Goal: Task Accomplishment & Management: Manage account settings

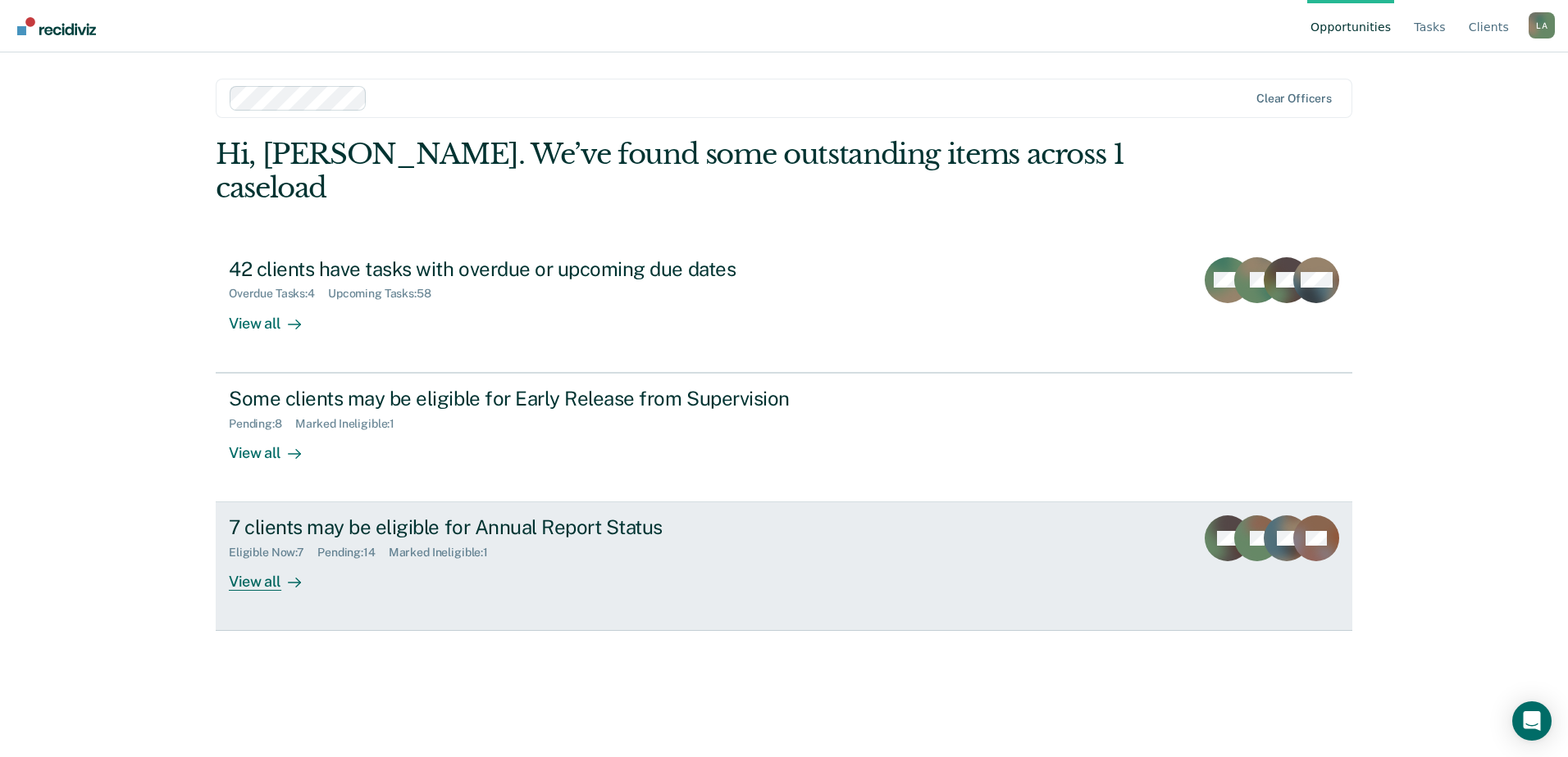
click at [250, 560] on div "View all" at bounding box center [275, 576] width 92 height 32
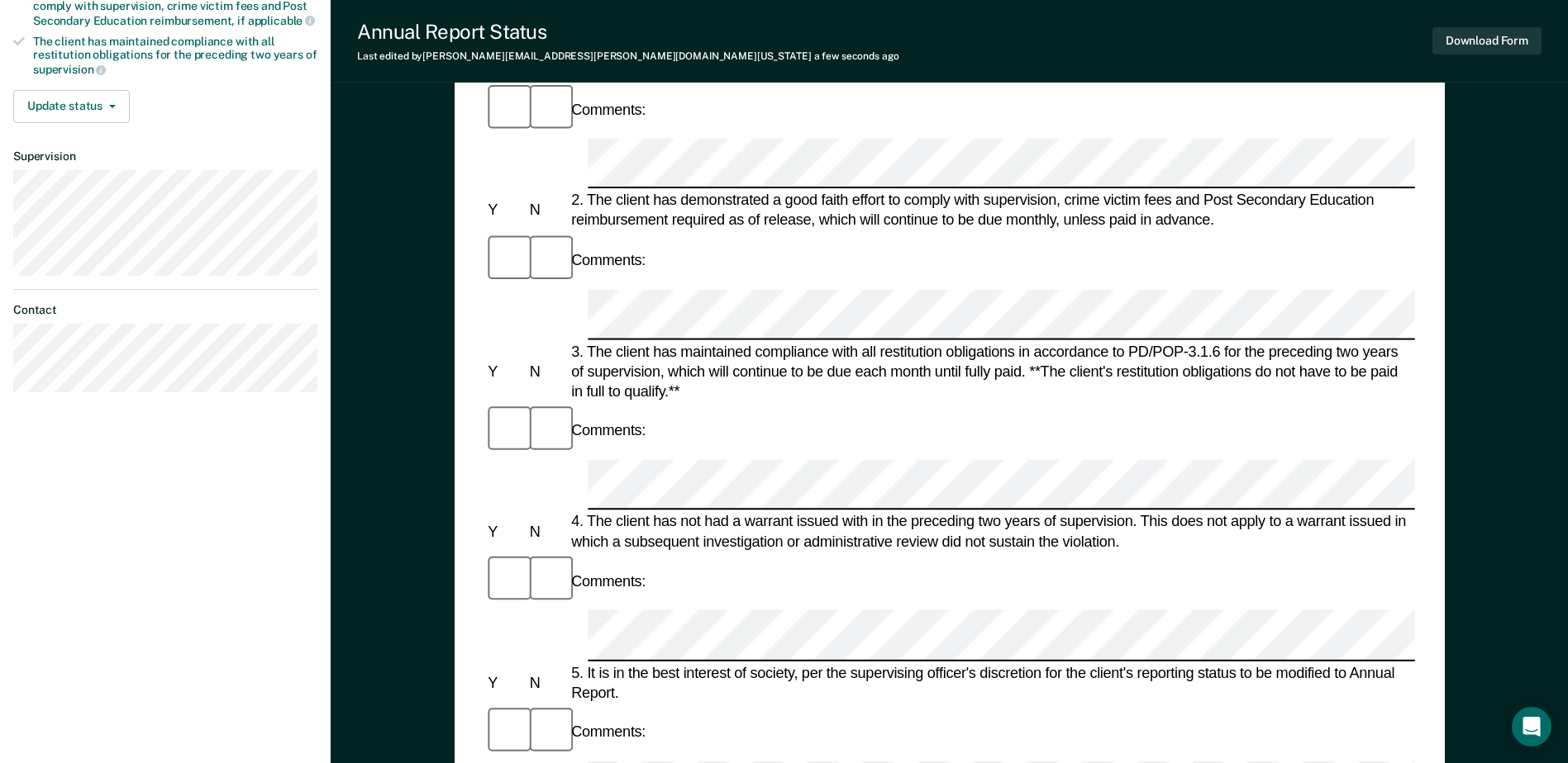
scroll to position [131, 0]
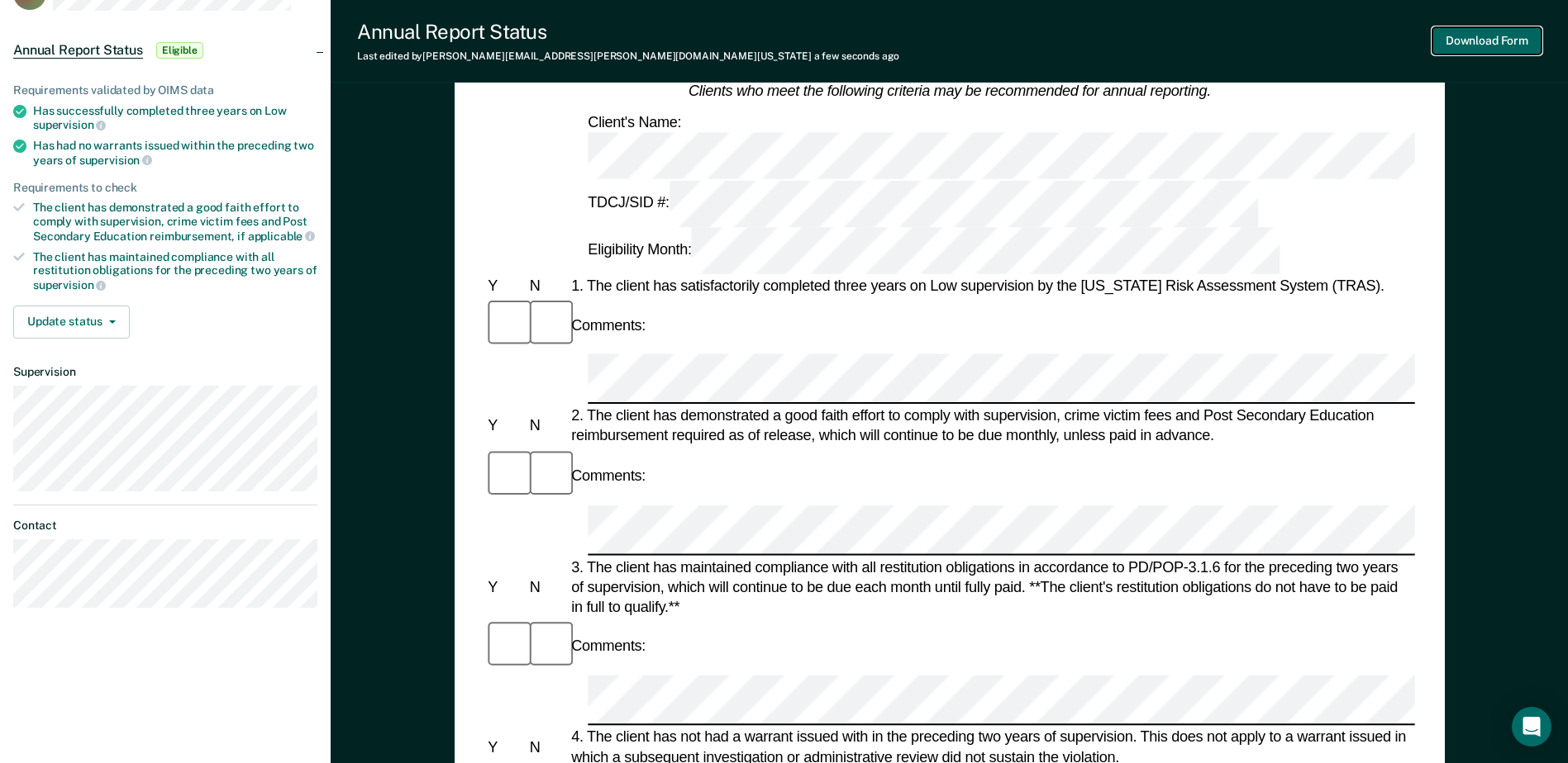
click at [1463, 45] on button "Download Form" at bounding box center [1486, 40] width 109 height 27
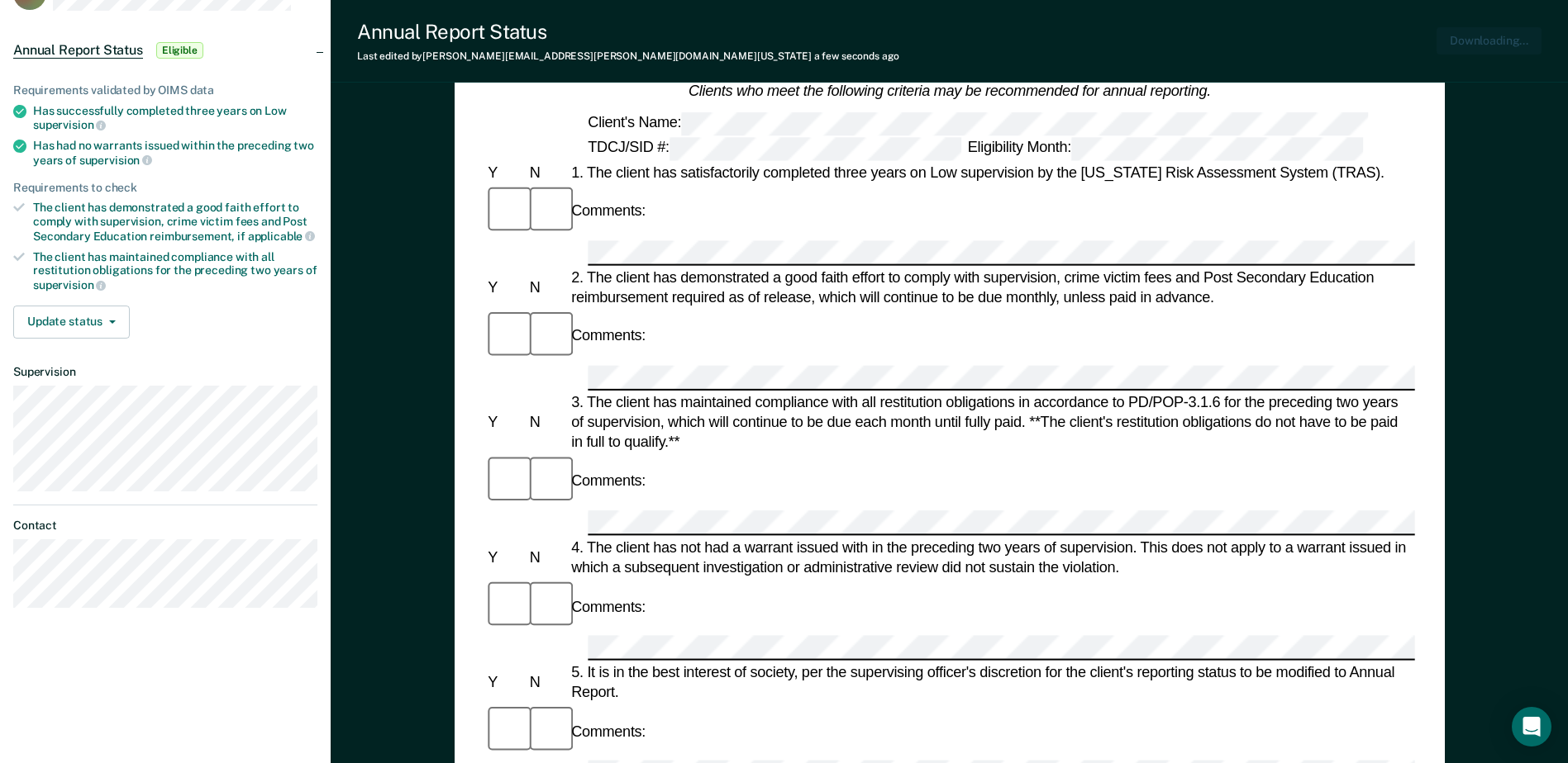
scroll to position [0, 0]
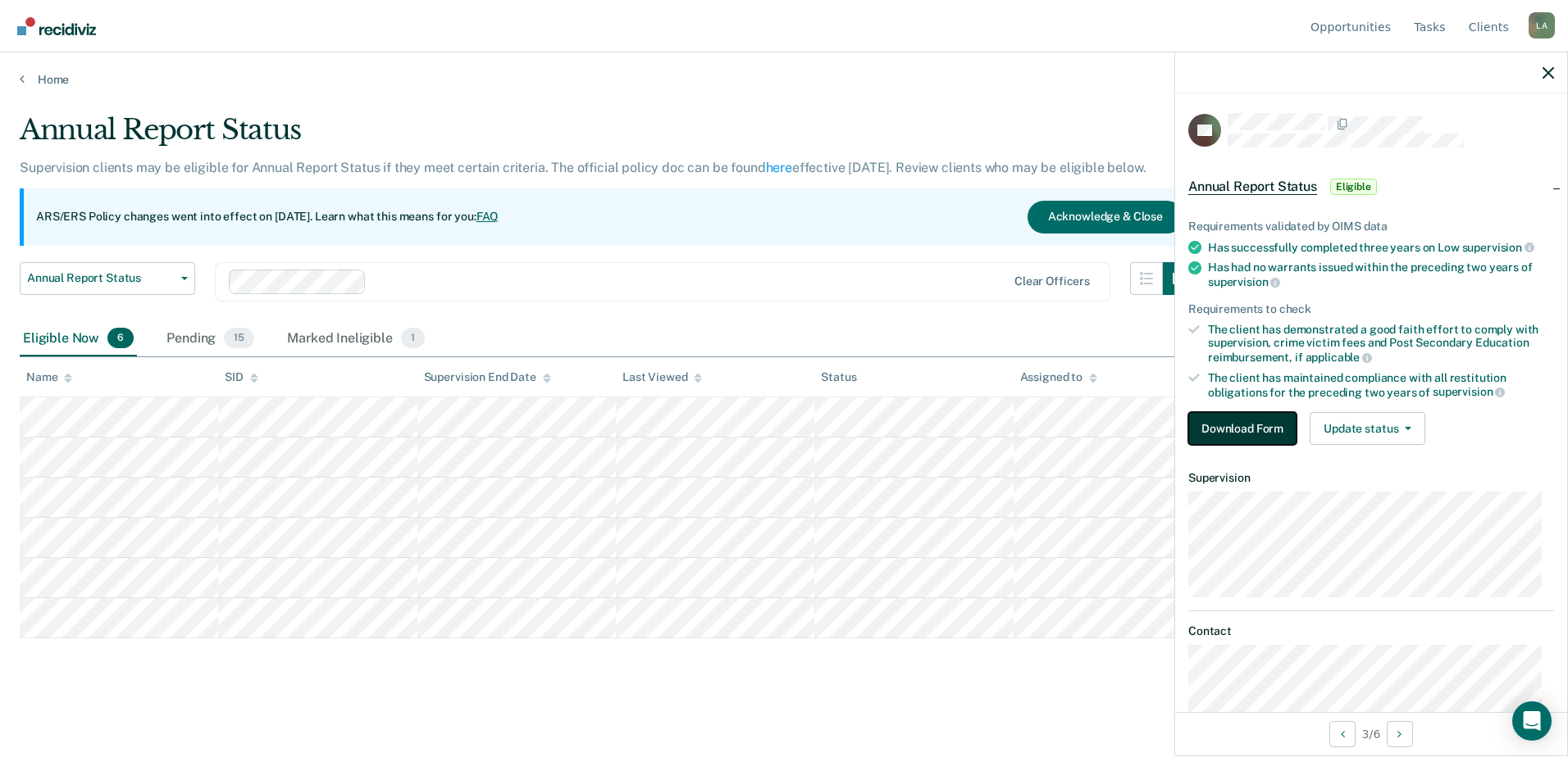
click at [1243, 426] on button "Download Form" at bounding box center [1242, 428] width 108 height 33
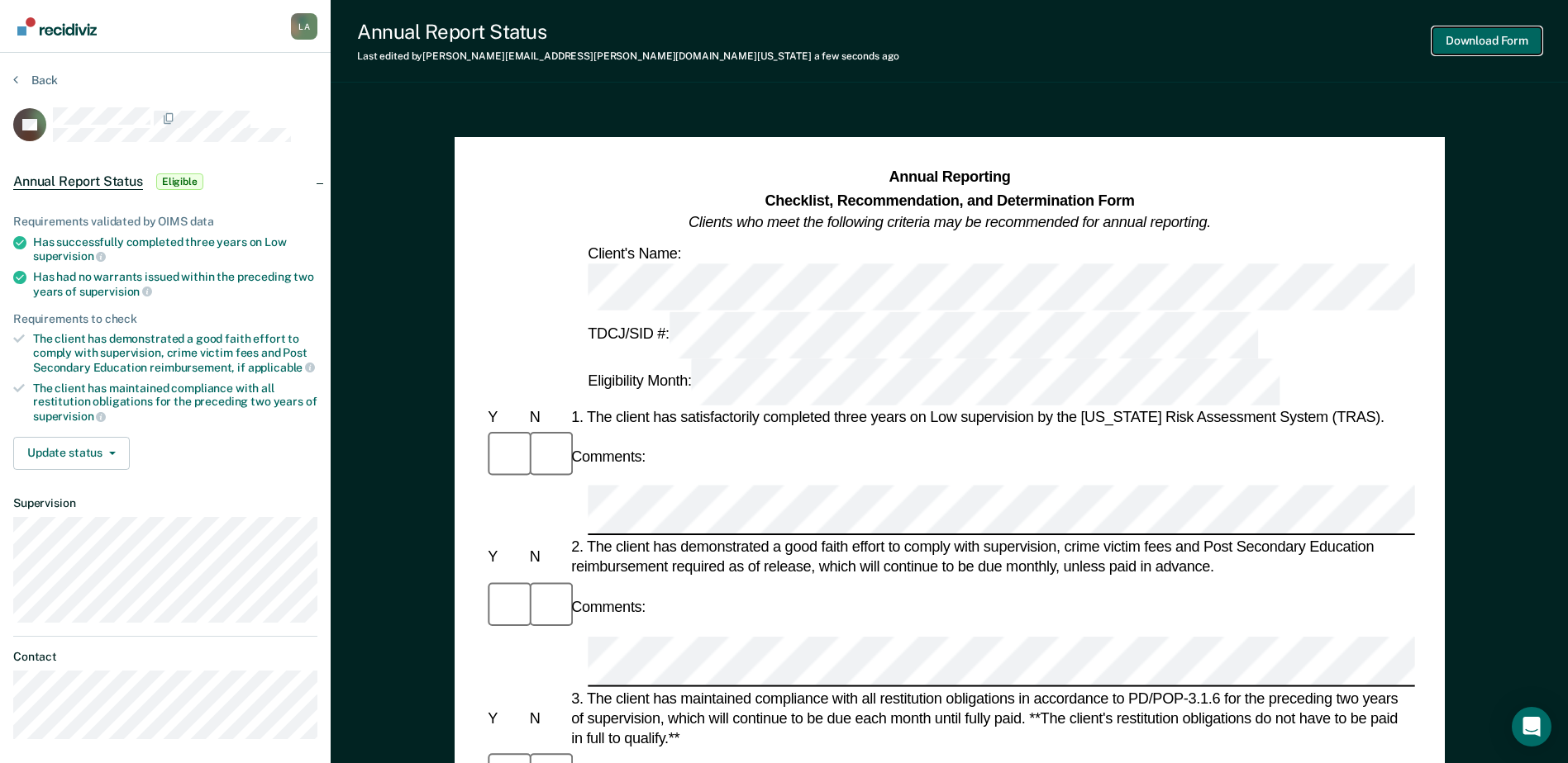
click at [1488, 40] on button "Download Form" at bounding box center [1486, 40] width 109 height 27
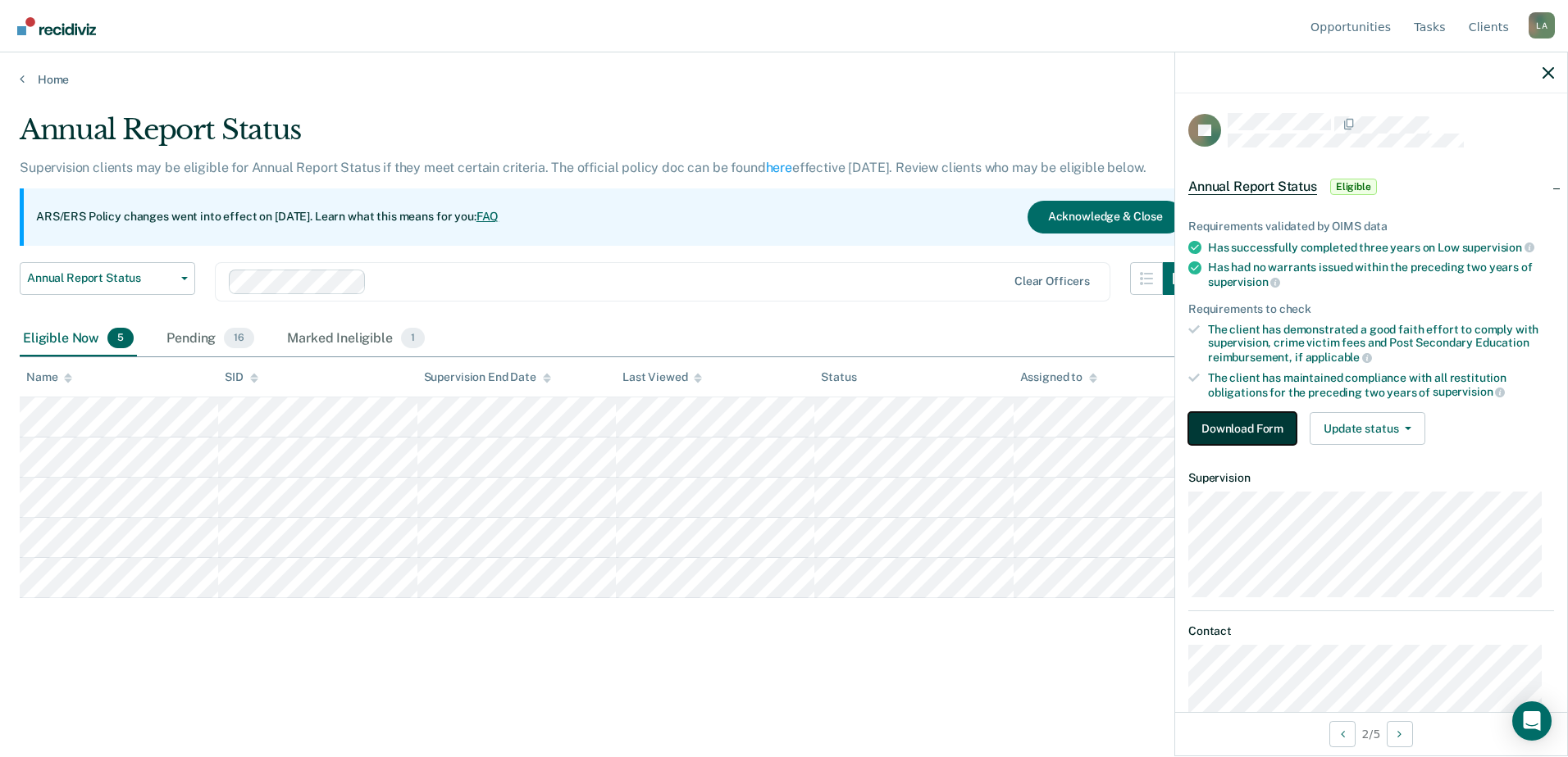
click at [1270, 431] on button "Download Form" at bounding box center [1242, 428] width 108 height 33
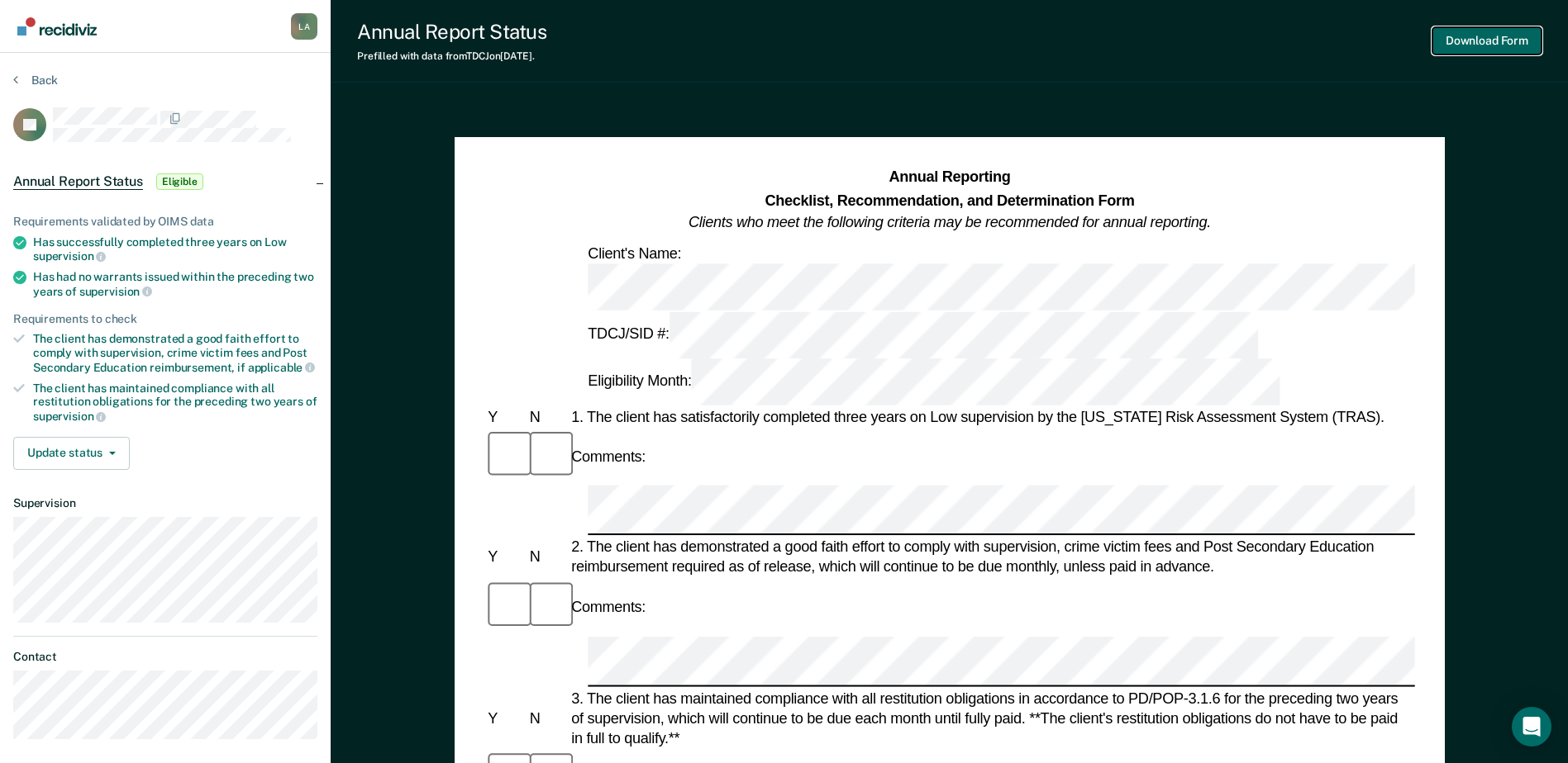
click at [1485, 36] on button "Download Form" at bounding box center [1486, 40] width 109 height 27
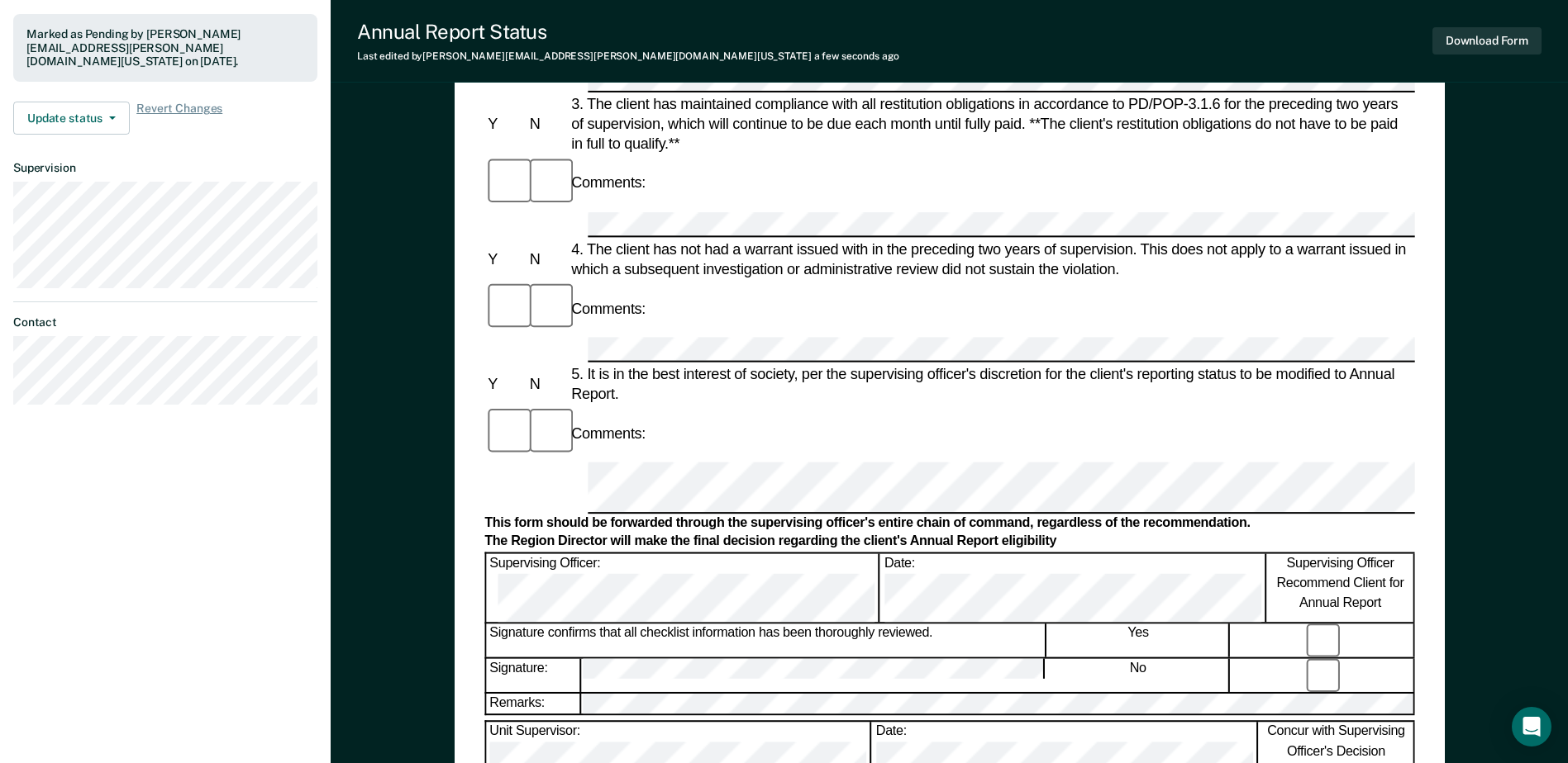
scroll to position [661, 0]
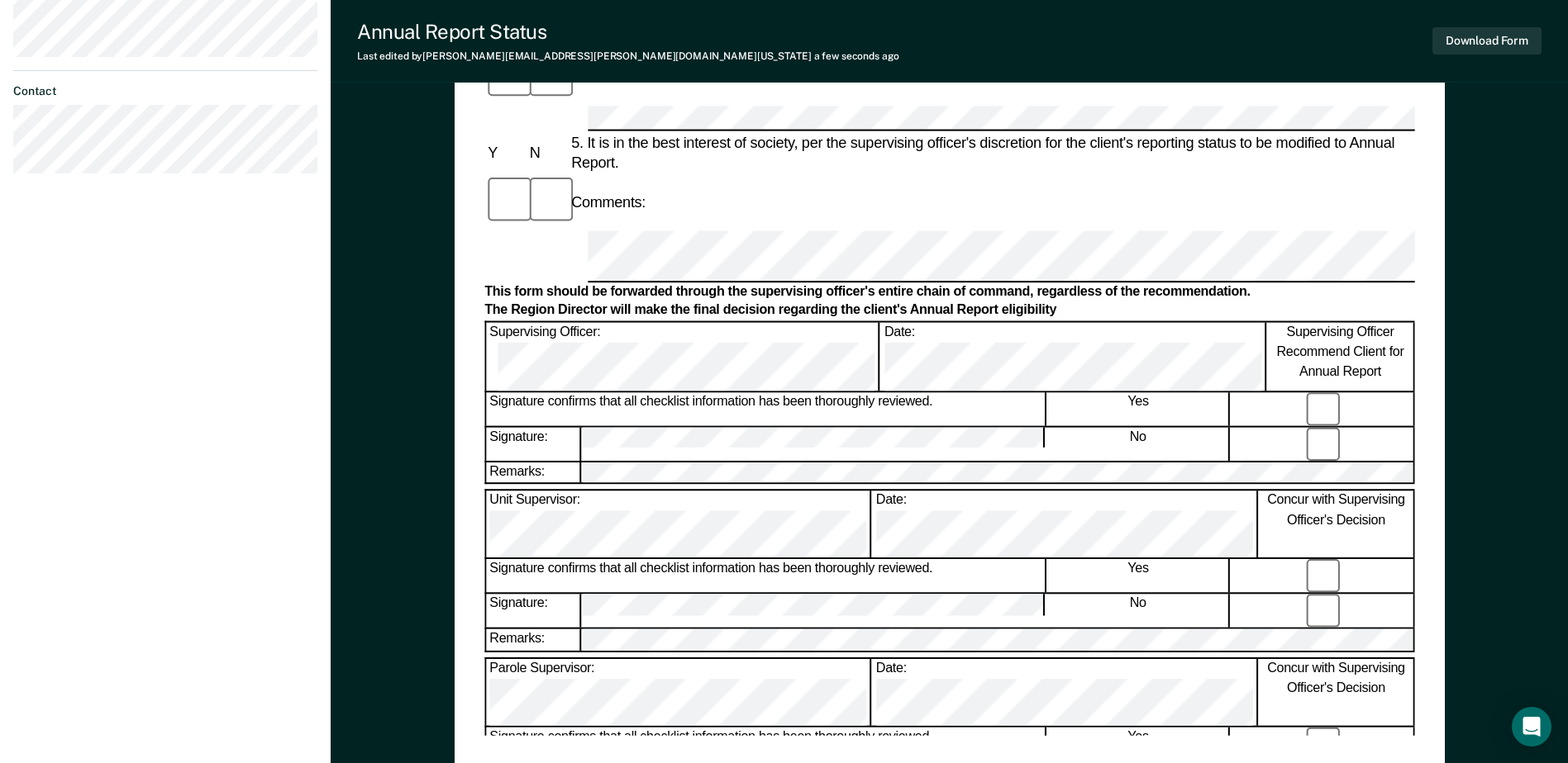
click at [619, 652] on div at bounding box center [950, 654] width 930 height 5
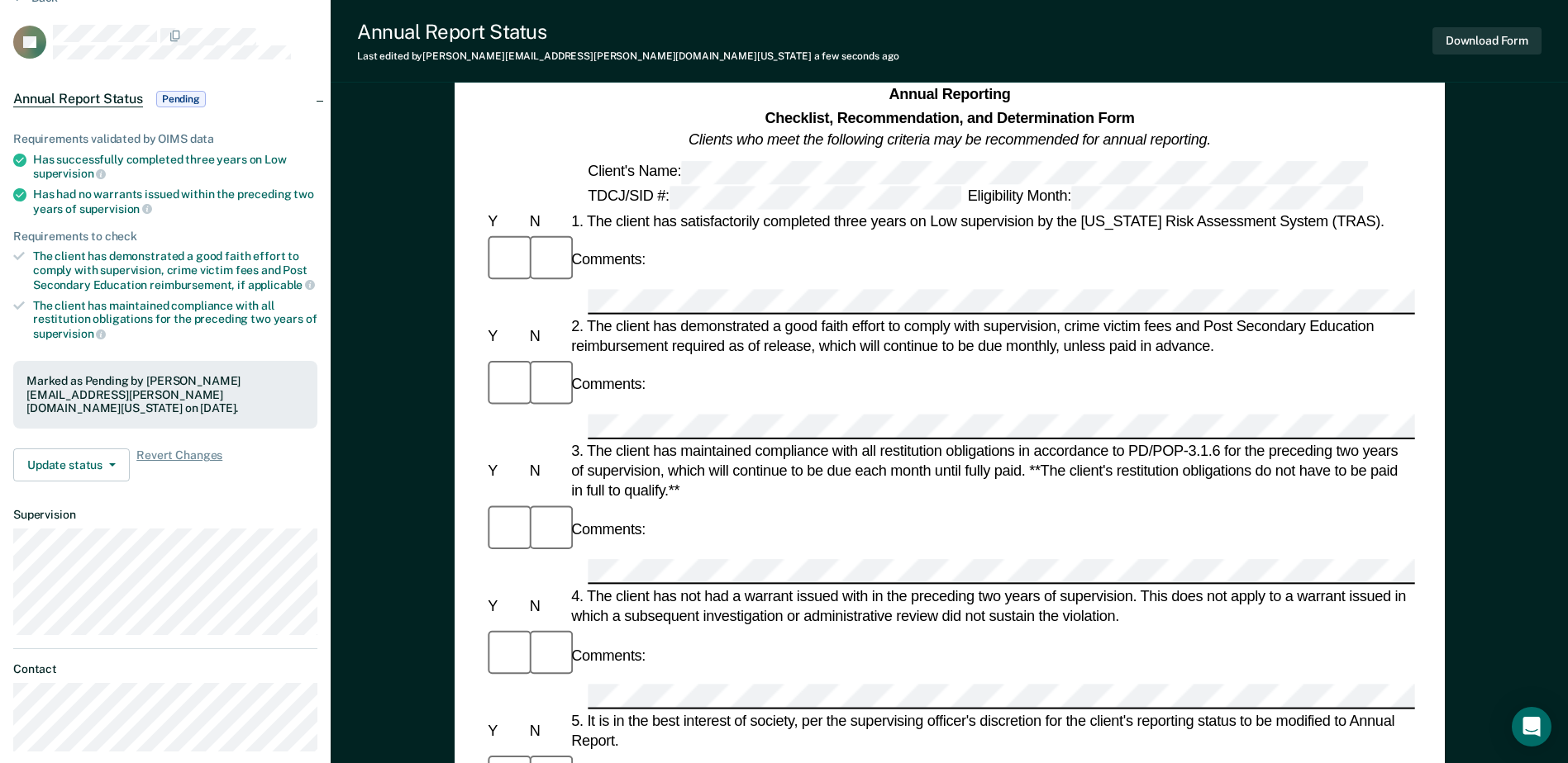
scroll to position [0, 0]
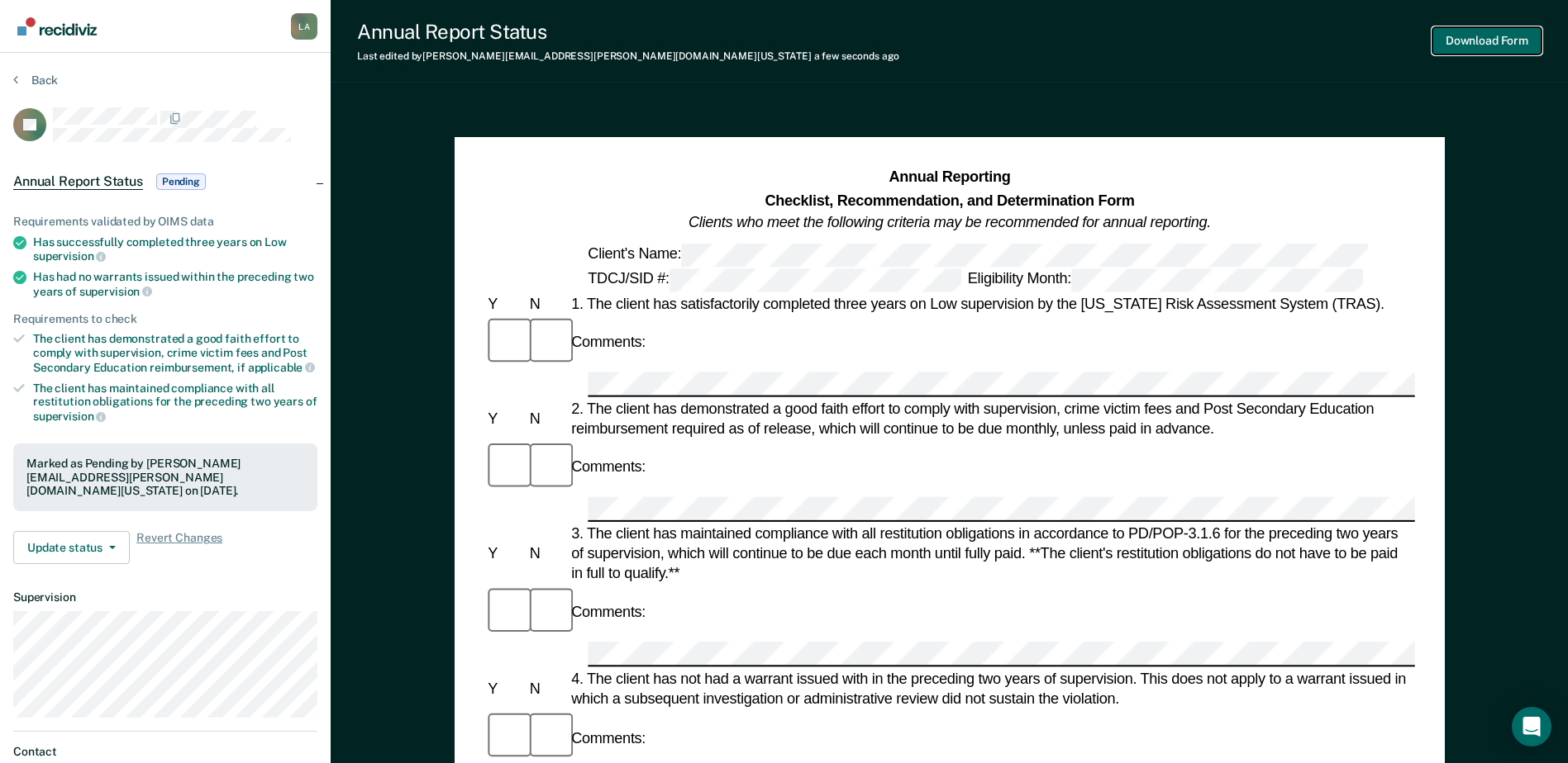
click at [1495, 41] on button "Download Form" at bounding box center [1486, 40] width 109 height 27
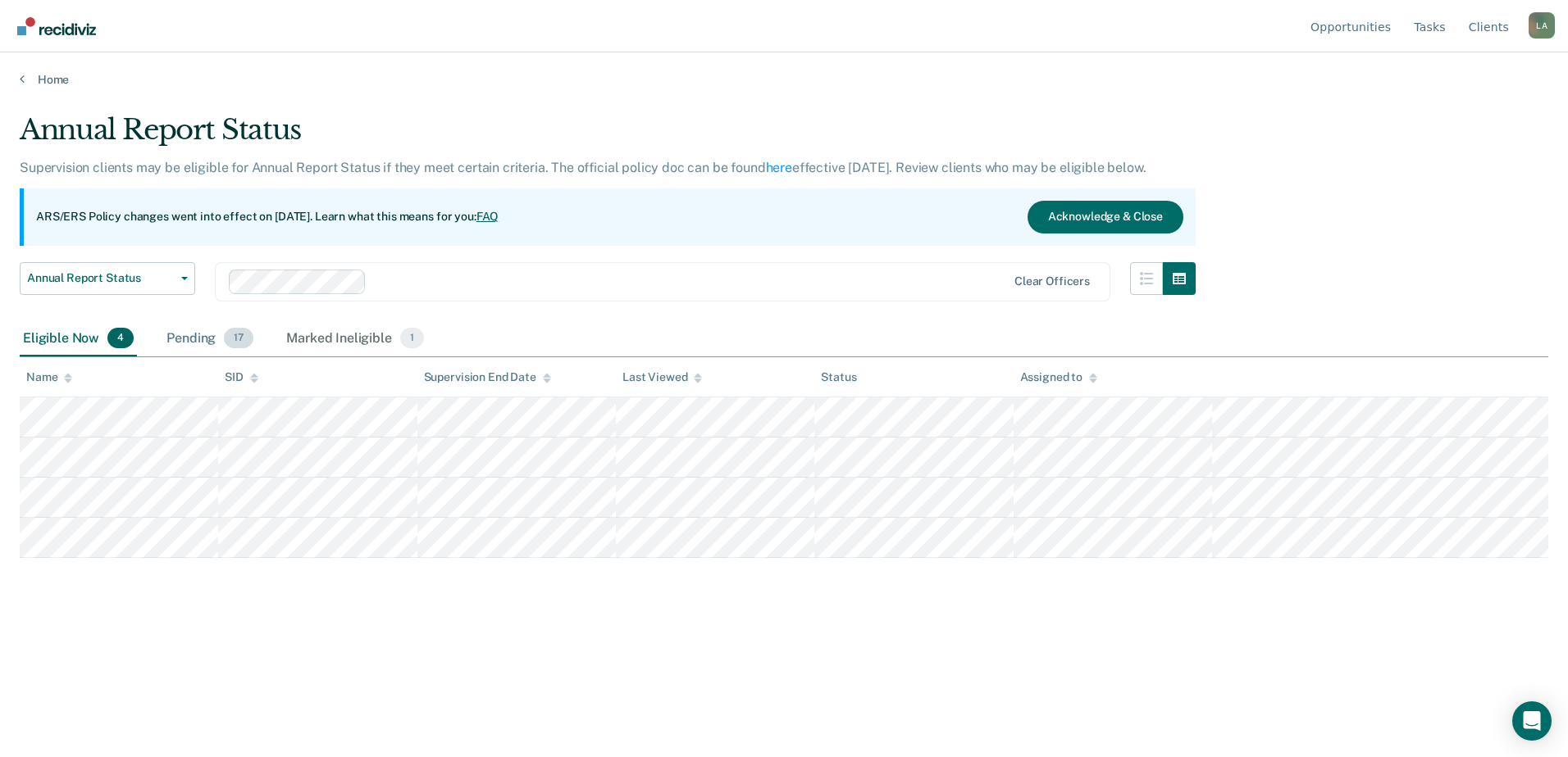
click at [202, 340] on div "Pending 17" at bounding box center [209, 339] width 93 height 36
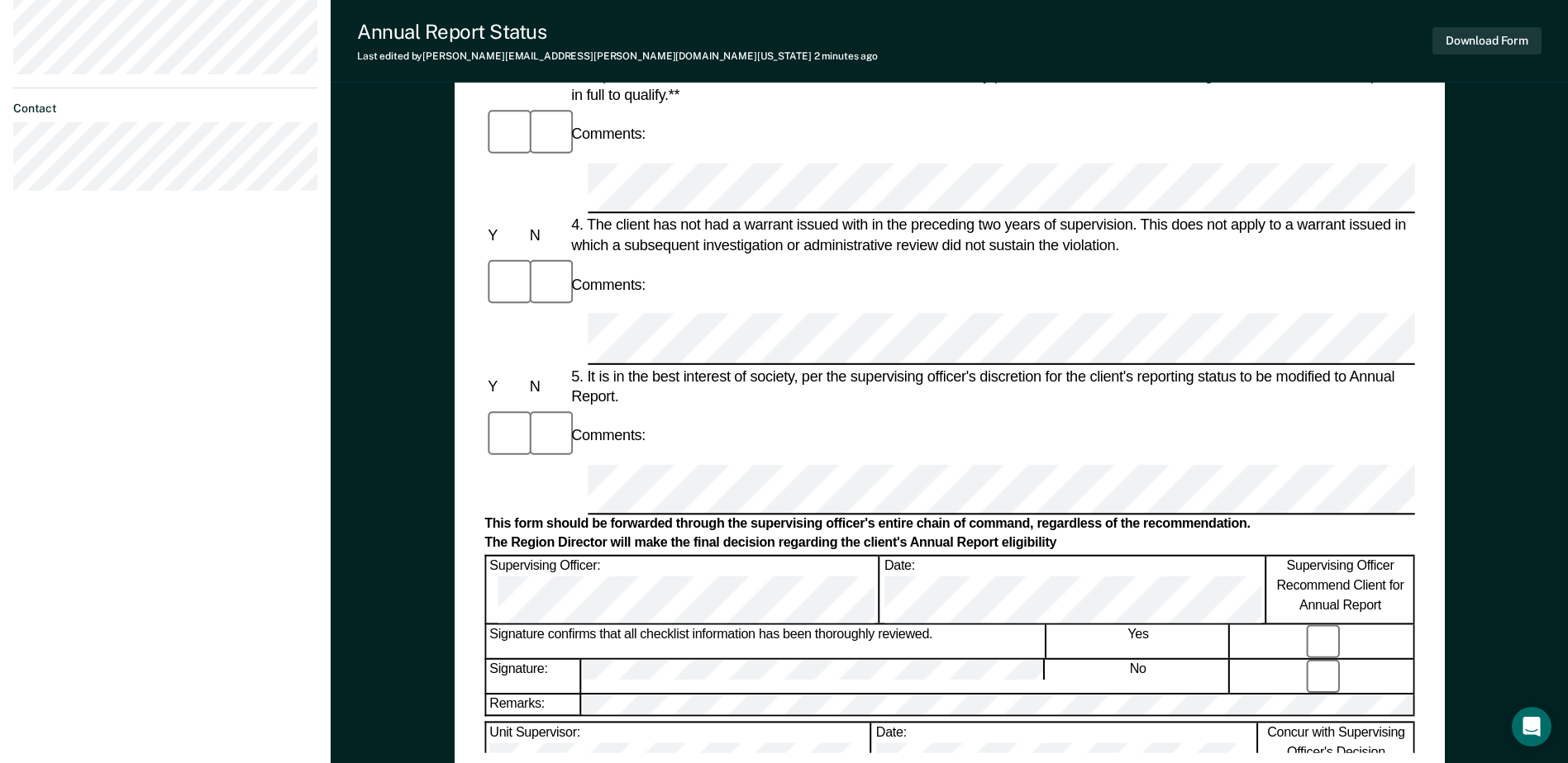
scroll to position [296, 0]
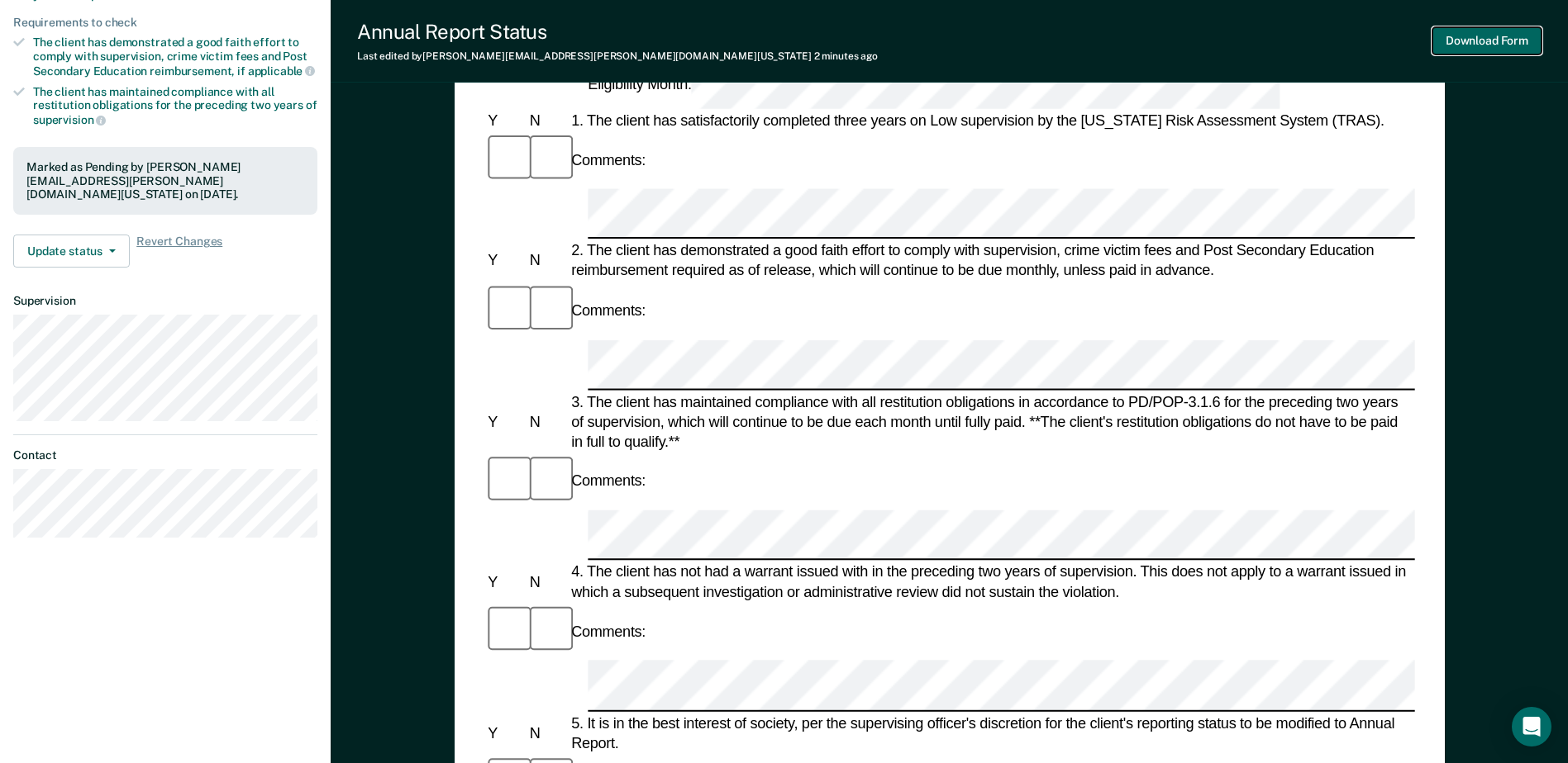
click at [1496, 43] on button "Download Form" at bounding box center [1486, 40] width 109 height 27
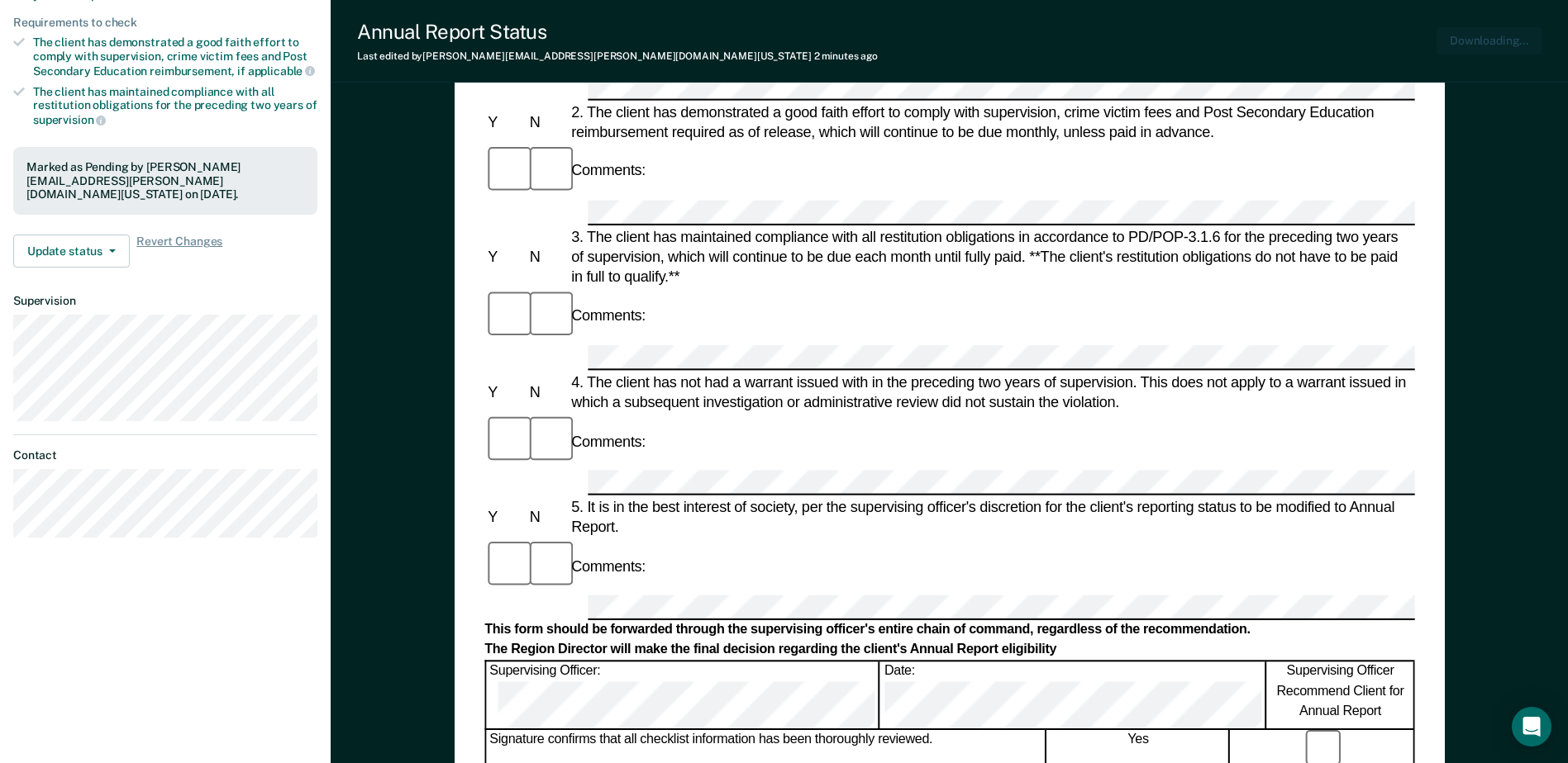
scroll to position [0, 0]
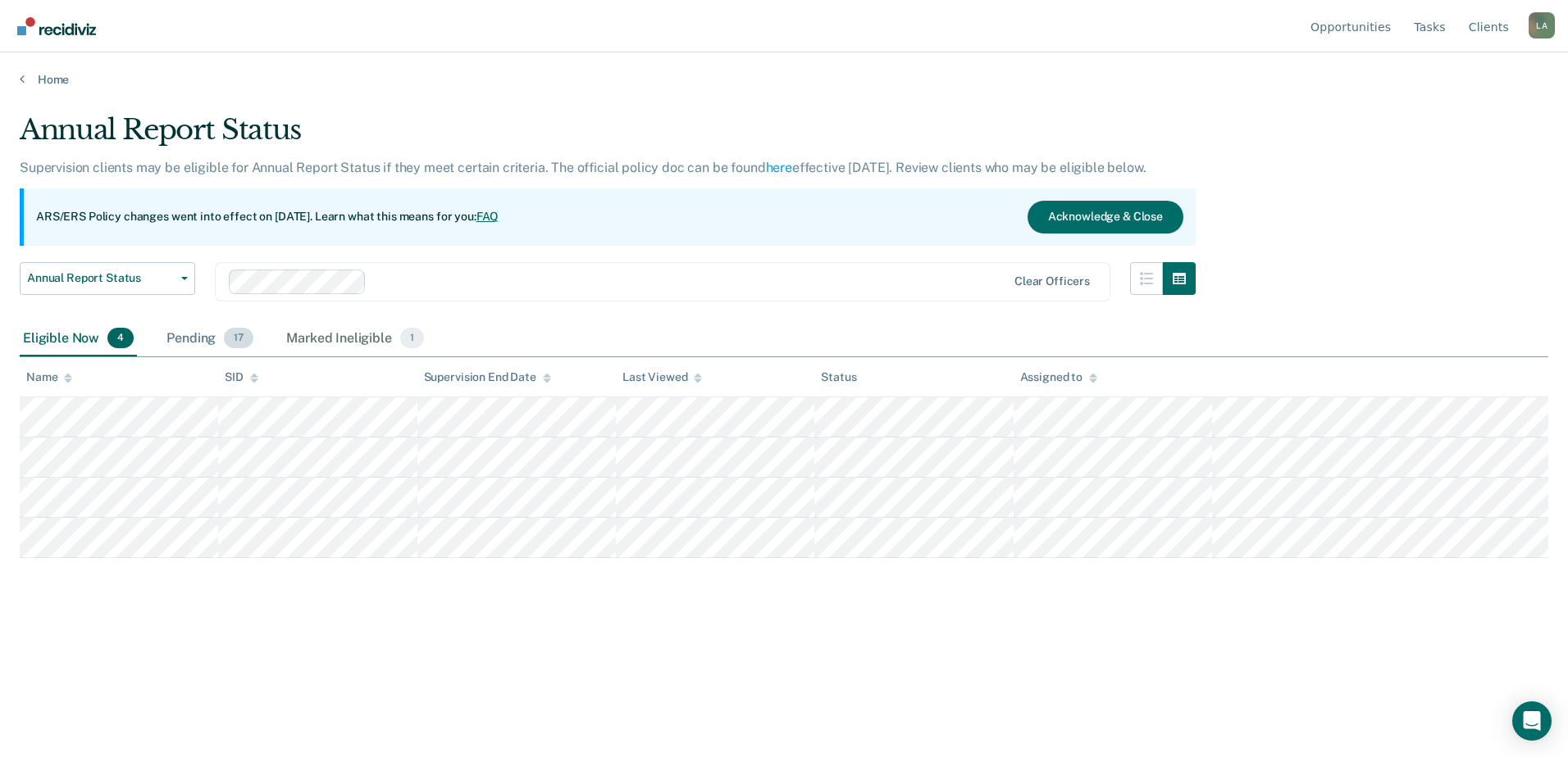
click at [193, 342] on div "Pending 17" at bounding box center [209, 339] width 93 height 36
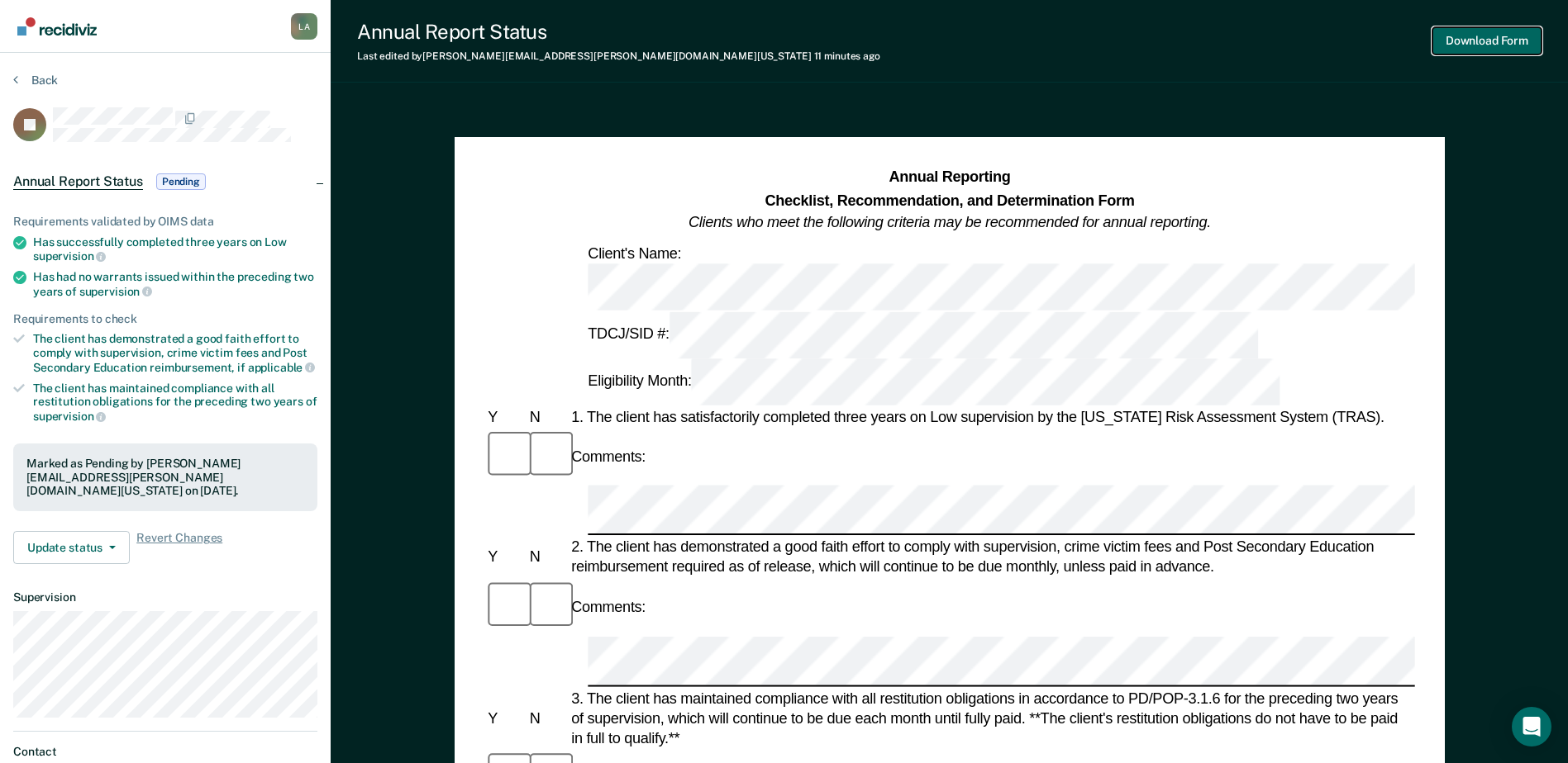
click at [1521, 36] on button "Download Form" at bounding box center [1486, 40] width 109 height 27
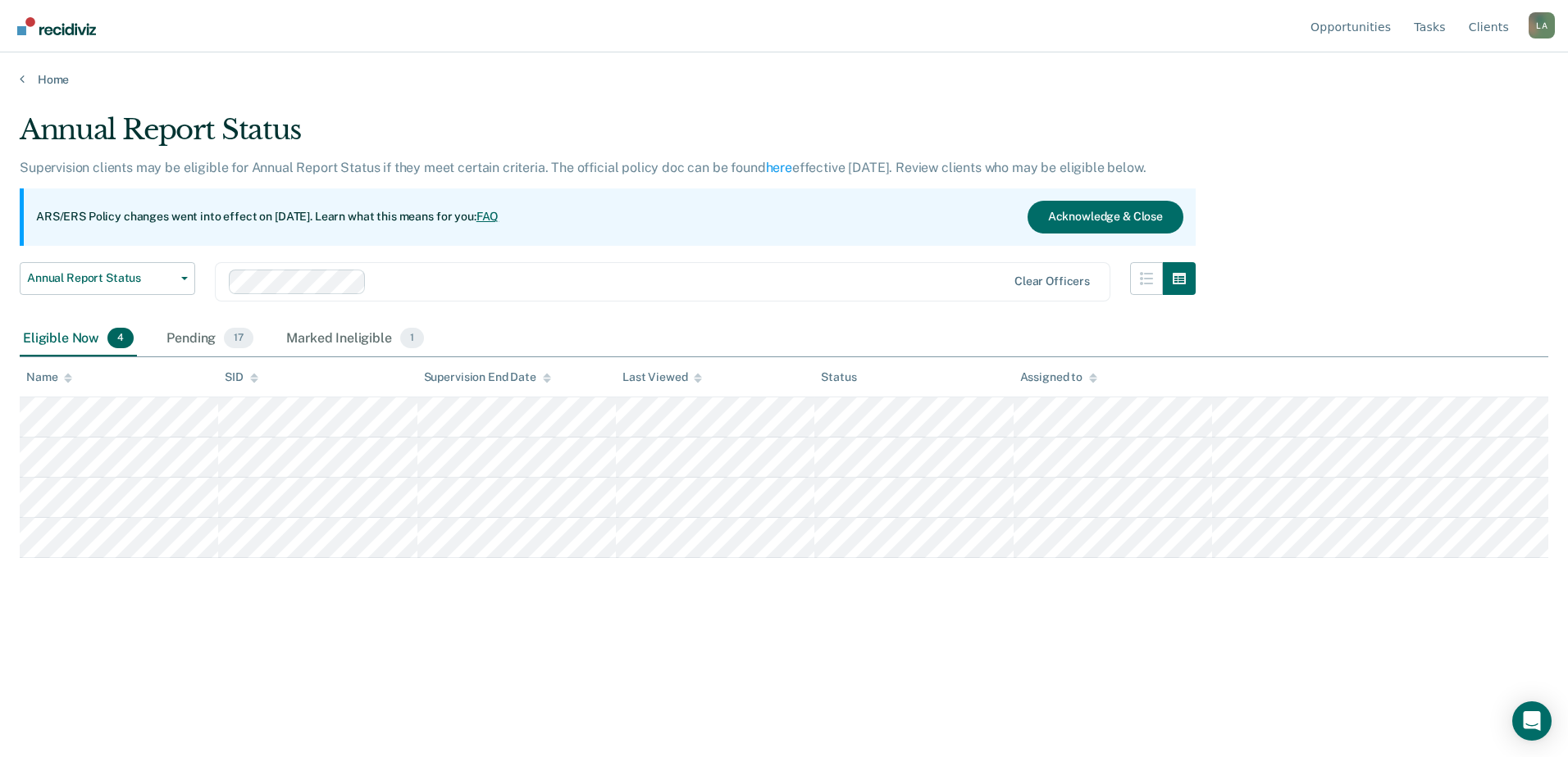
drag, startPoint x: 194, startPoint y: 338, endPoint x: 269, endPoint y: 354, distance: 76.7
click at [194, 338] on div "Pending 17" at bounding box center [209, 339] width 93 height 36
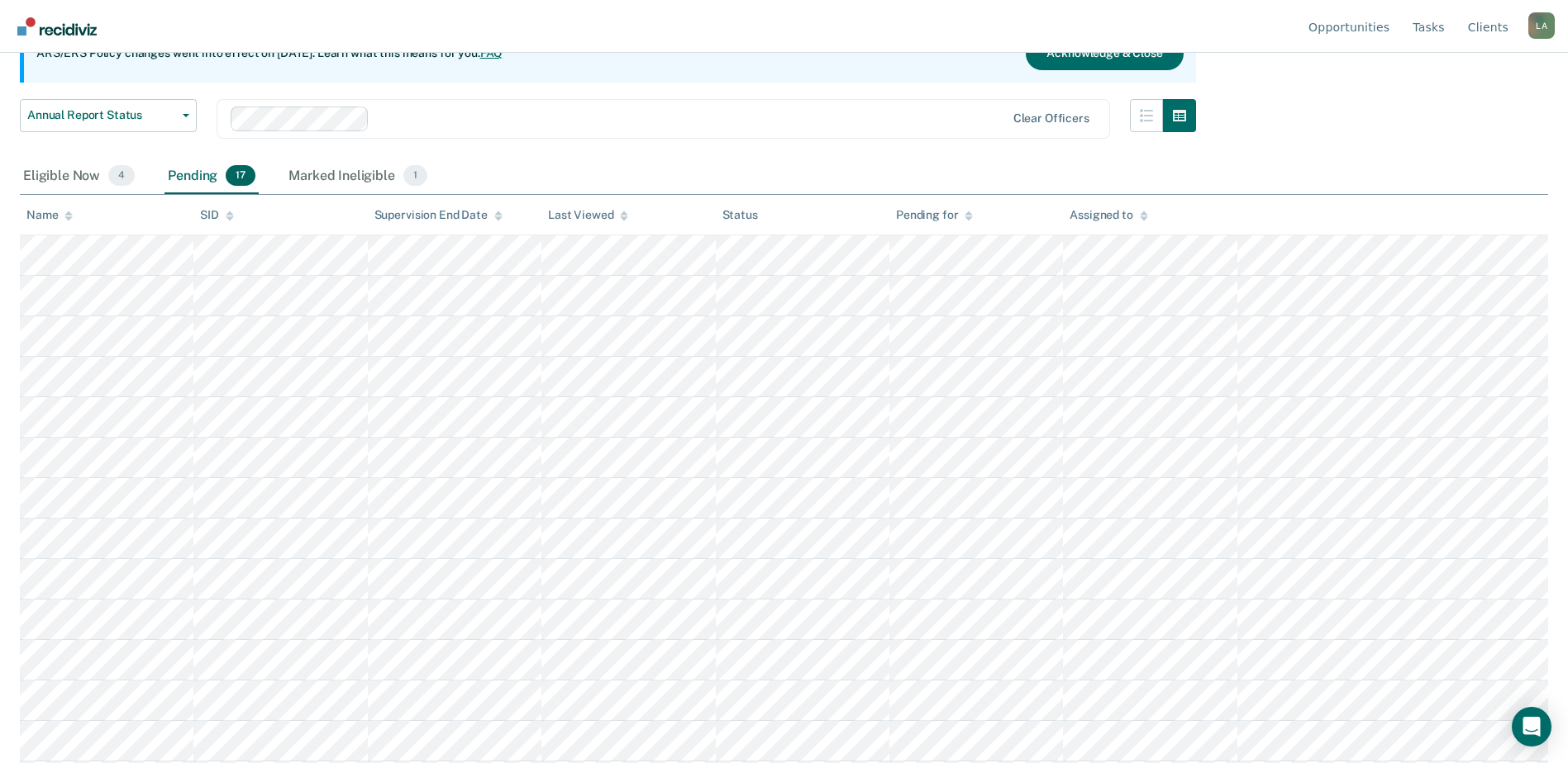
scroll to position [325, 0]
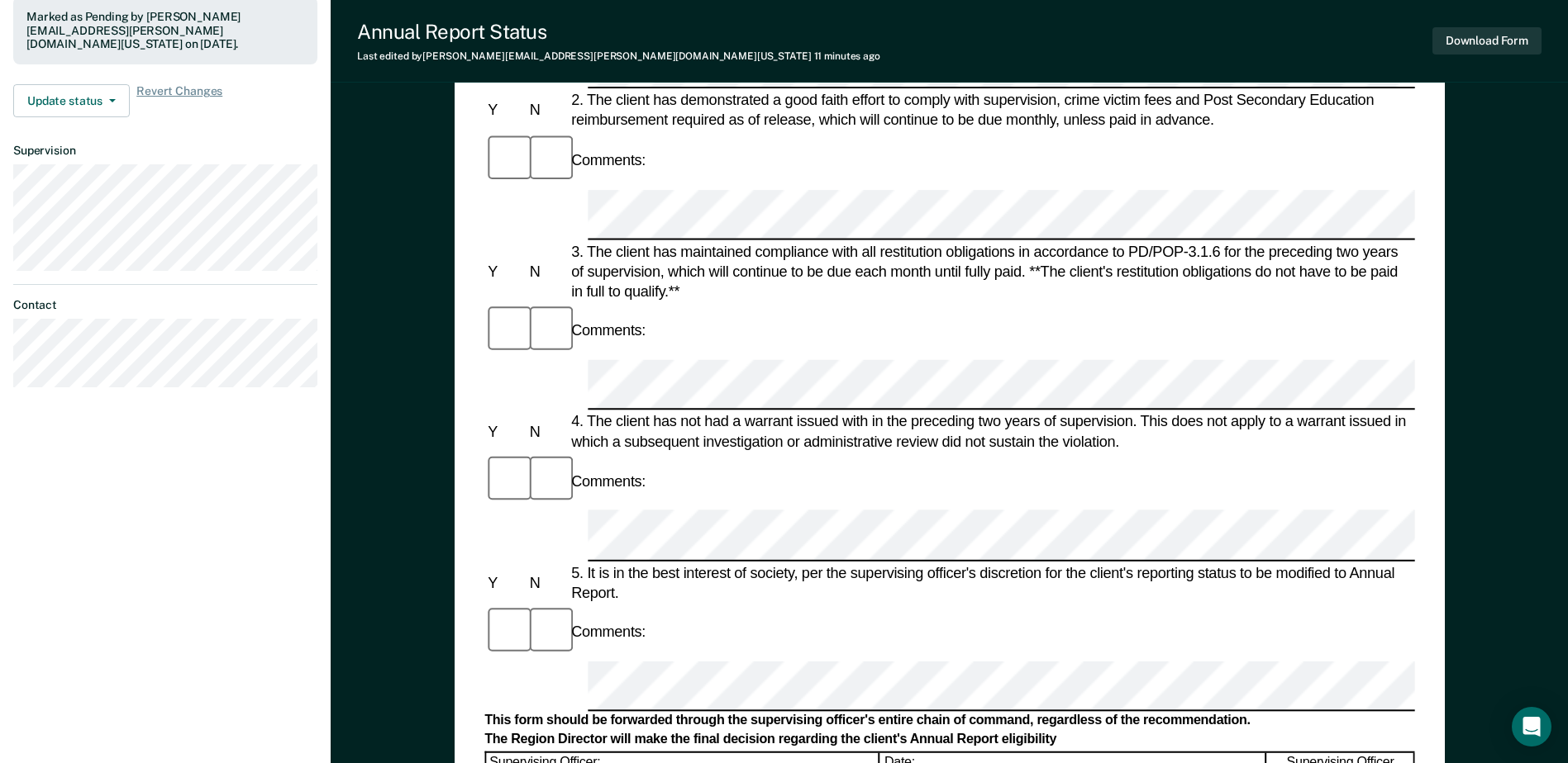
scroll to position [496, 0]
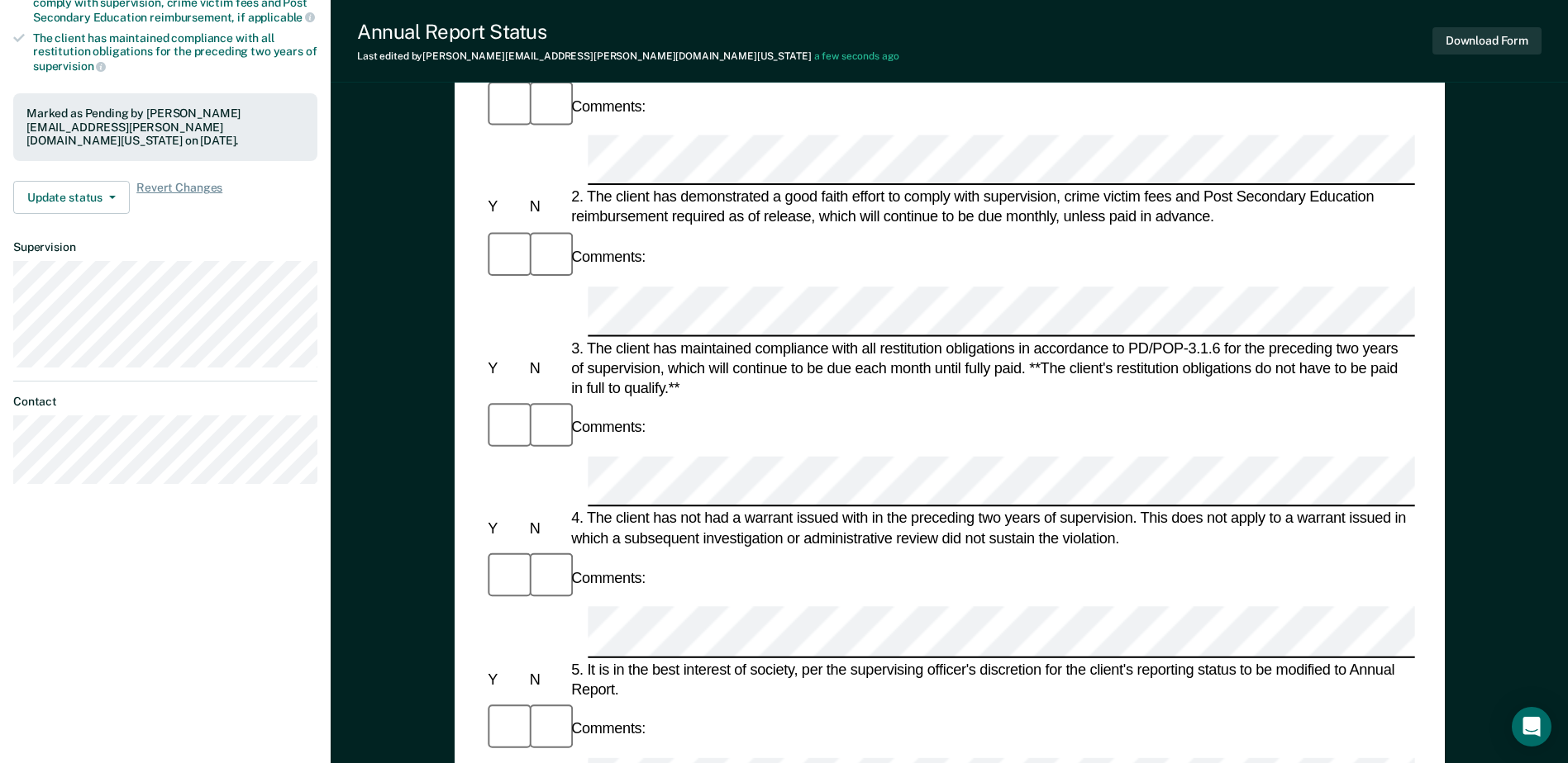
scroll to position [0, 0]
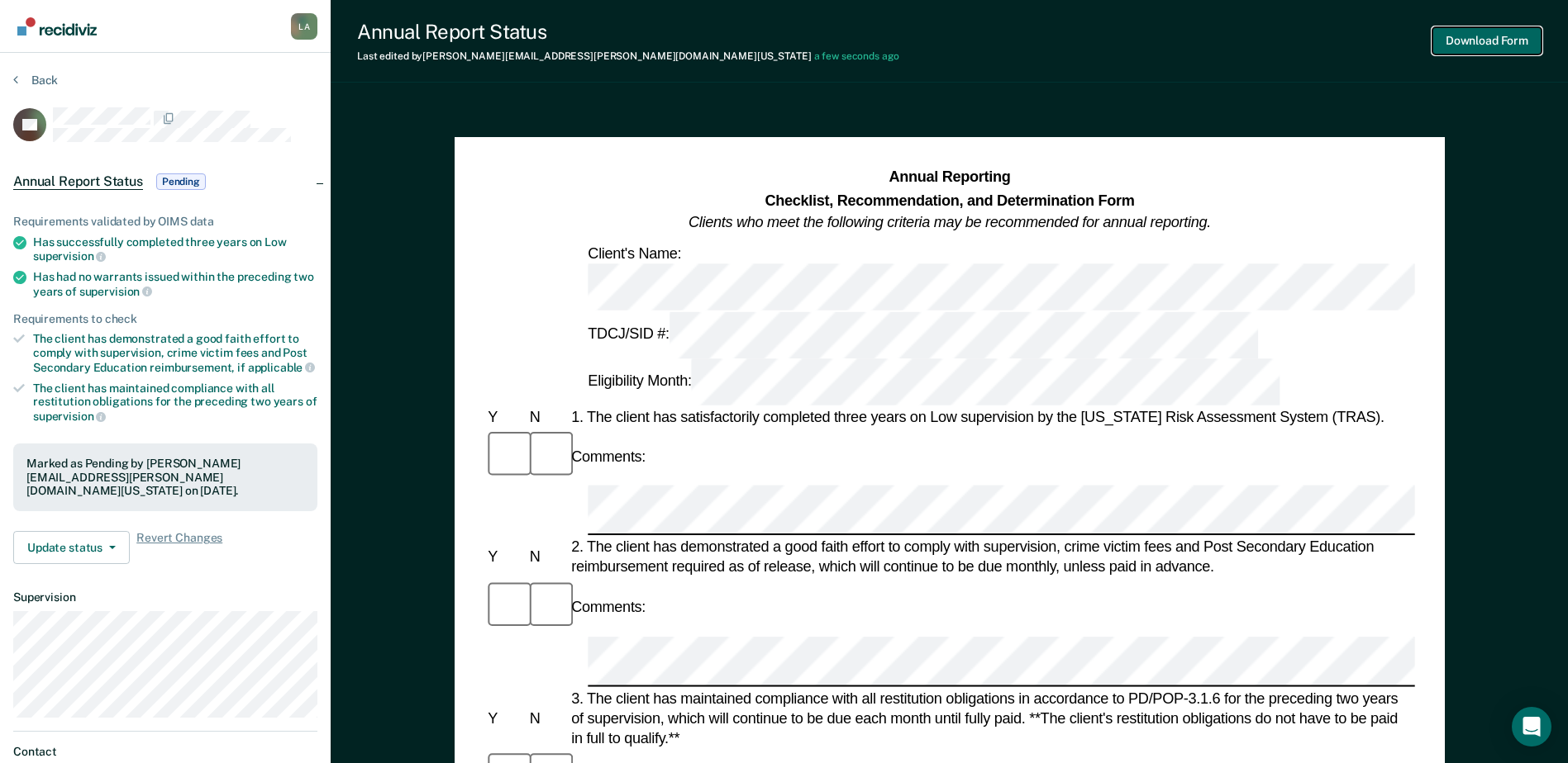
click at [1530, 37] on button "Download Form" at bounding box center [1486, 40] width 109 height 27
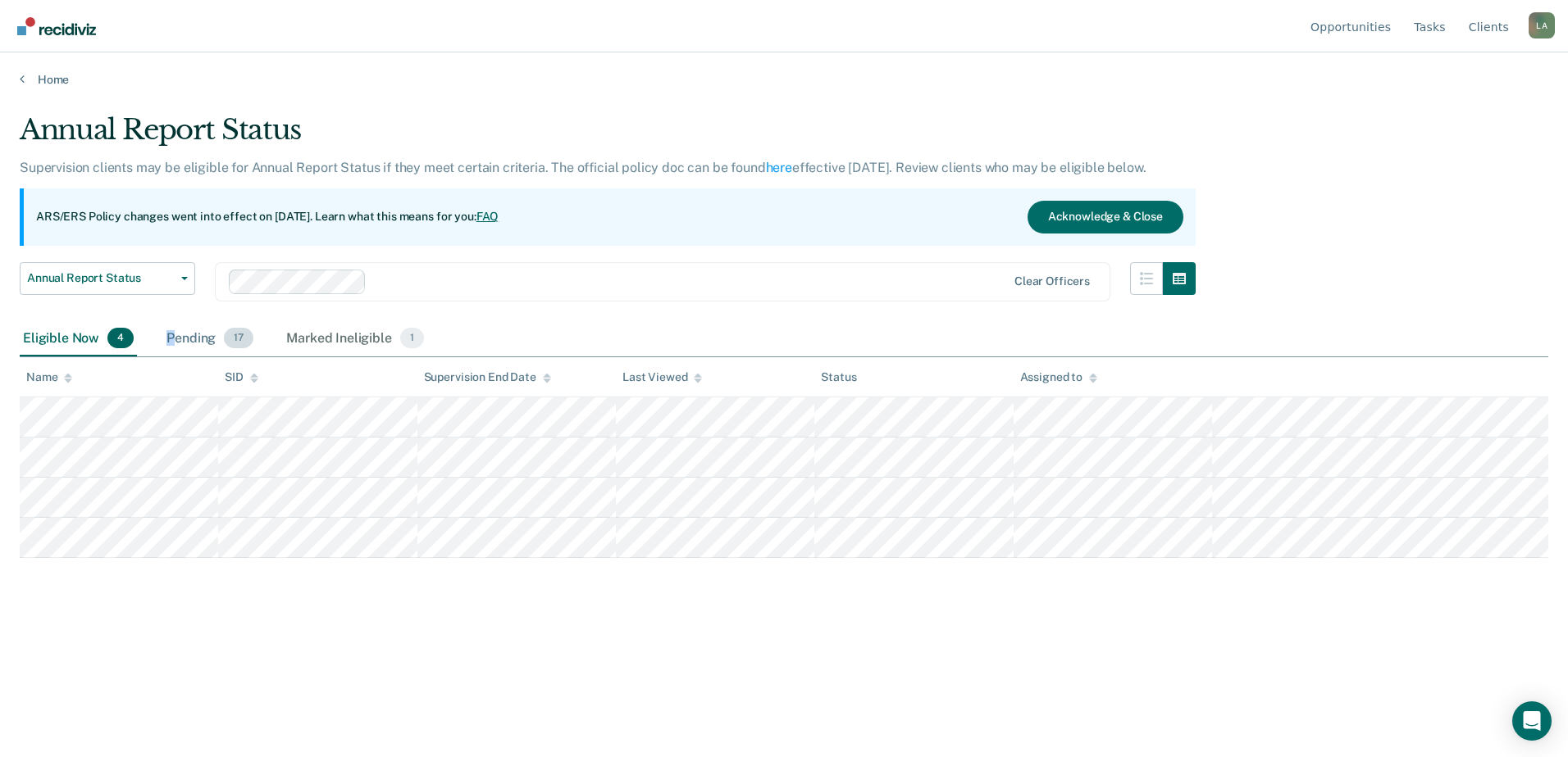
click at [169, 342] on div "Pending 17" at bounding box center [209, 339] width 93 height 36
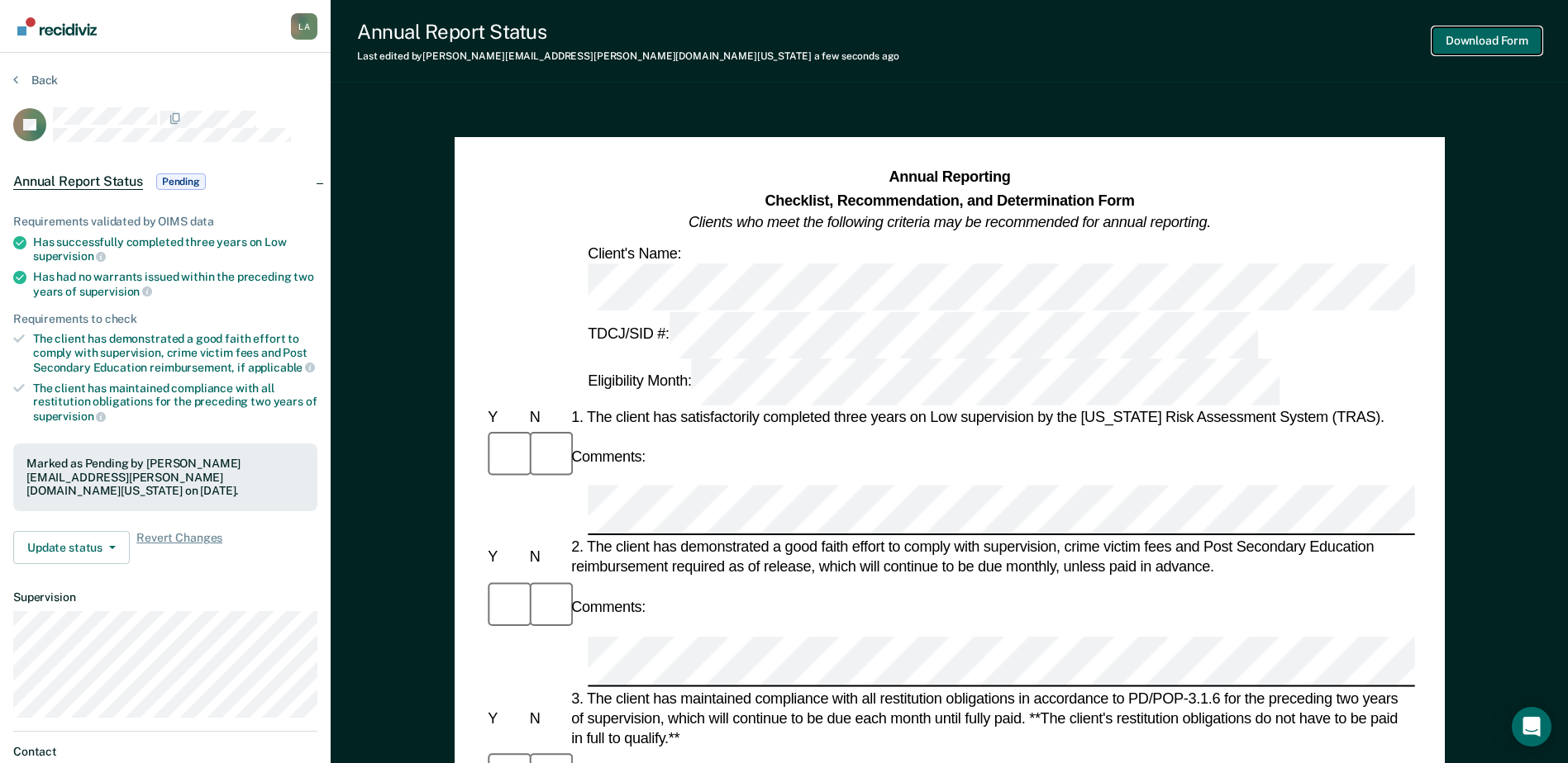
click at [1505, 38] on button "Download Form" at bounding box center [1486, 40] width 109 height 27
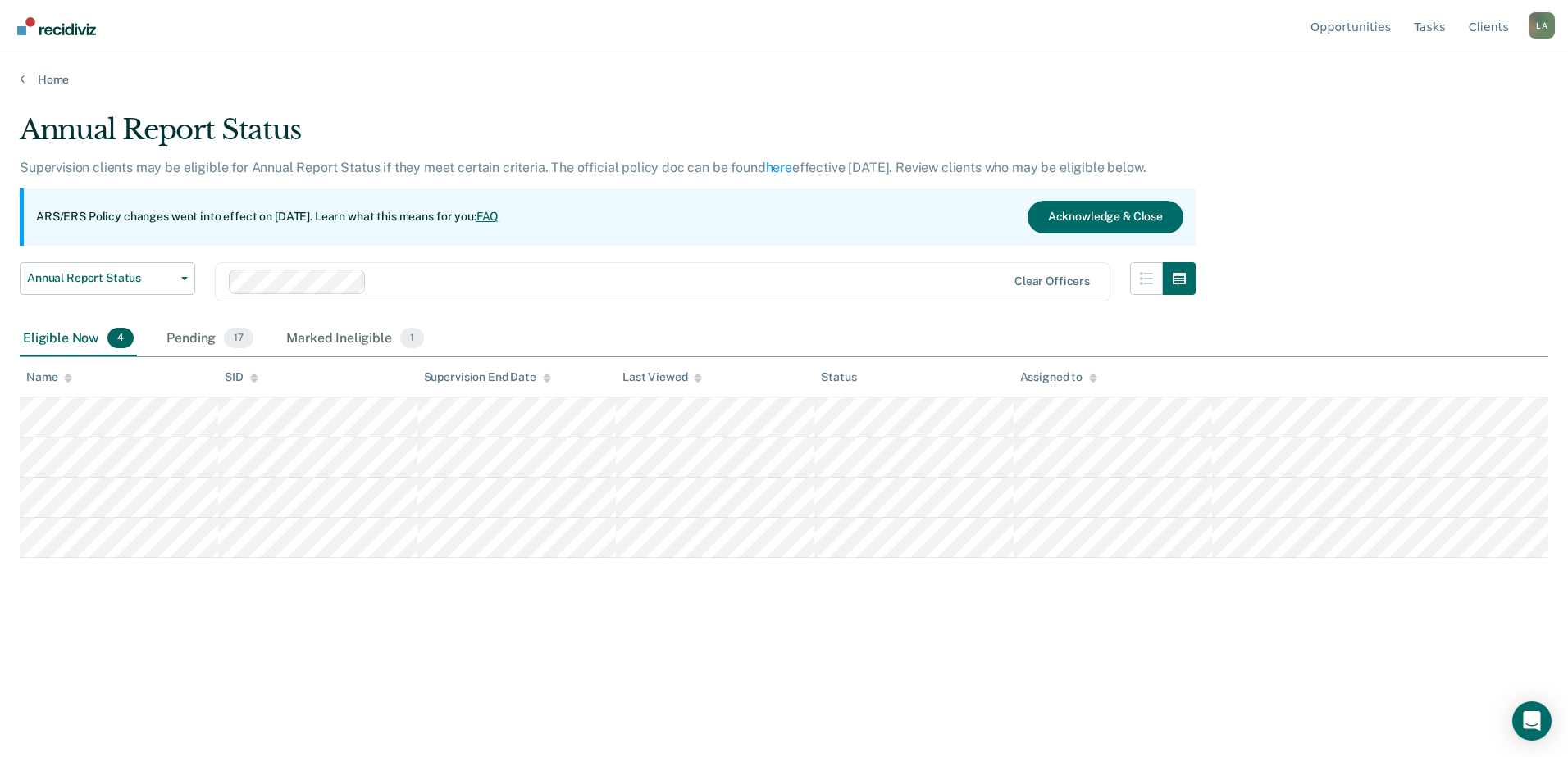
drag, startPoint x: 205, startPoint y: 343, endPoint x: 211, endPoint y: 360, distance: 18.0
click at [205, 342] on div "Pending 17" at bounding box center [209, 339] width 93 height 36
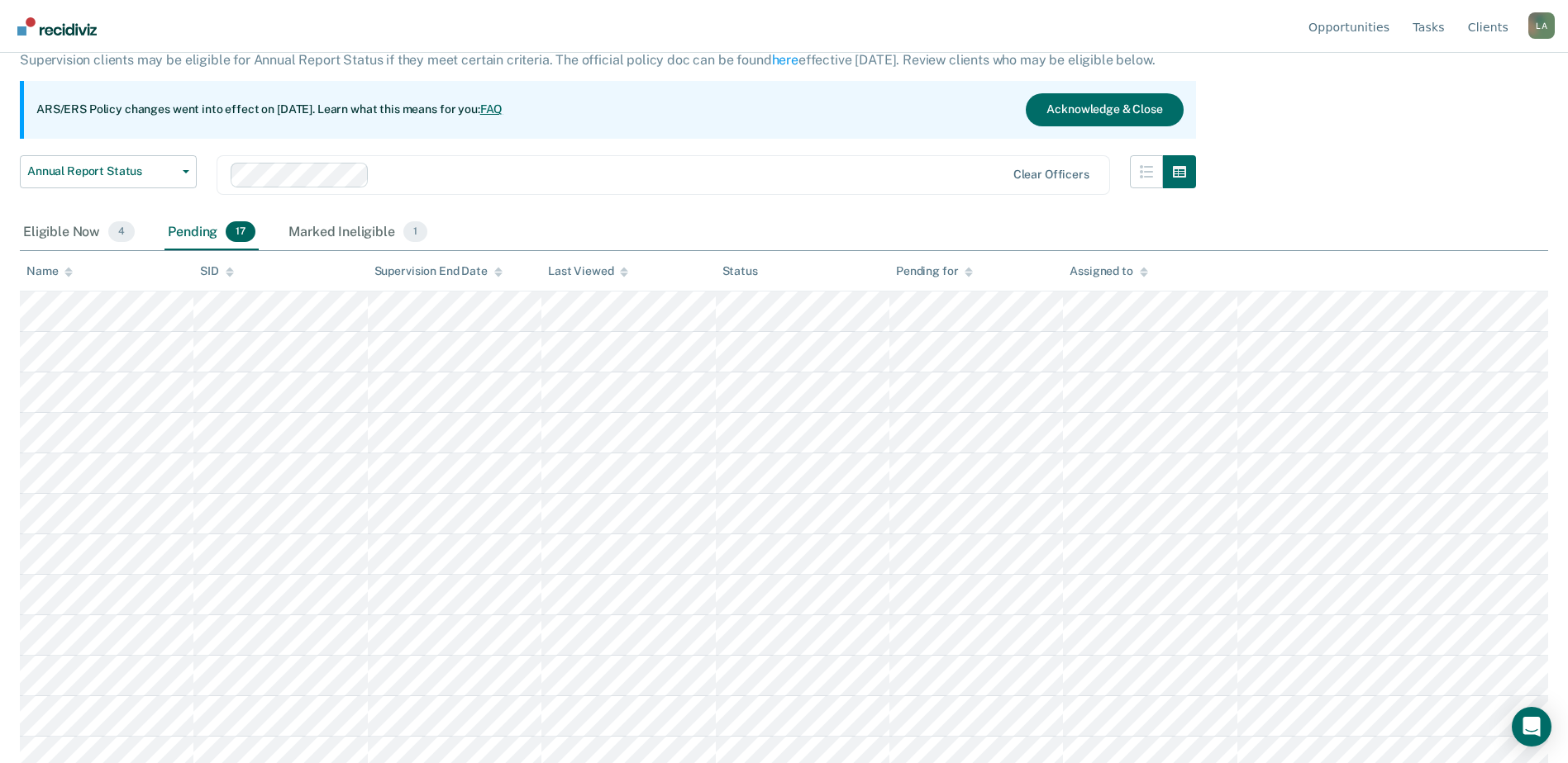
scroll to position [78, 0]
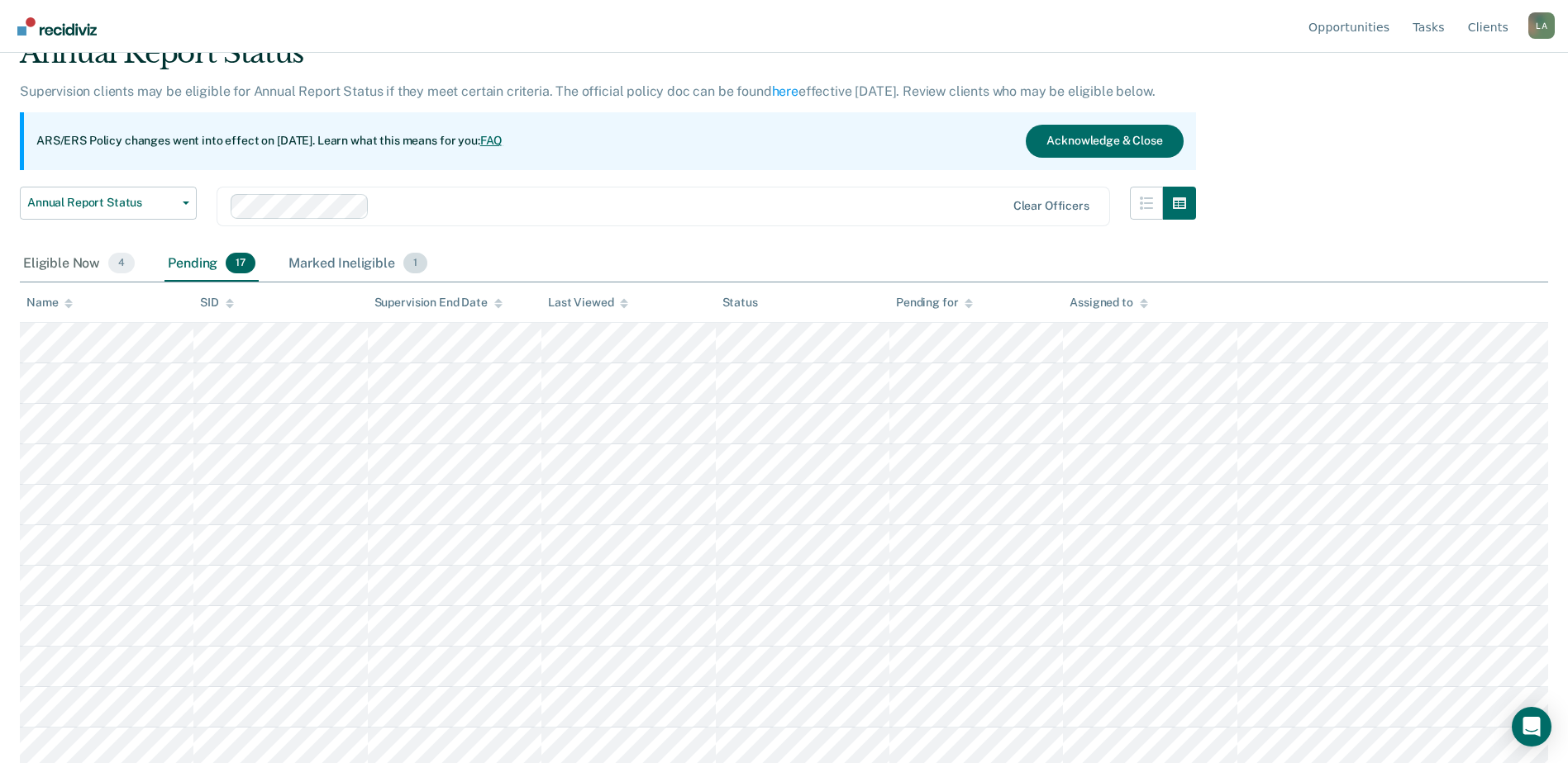
click at [317, 268] on div "Marked Ineligible 1" at bounding box center [357, 264] width 145 height 37
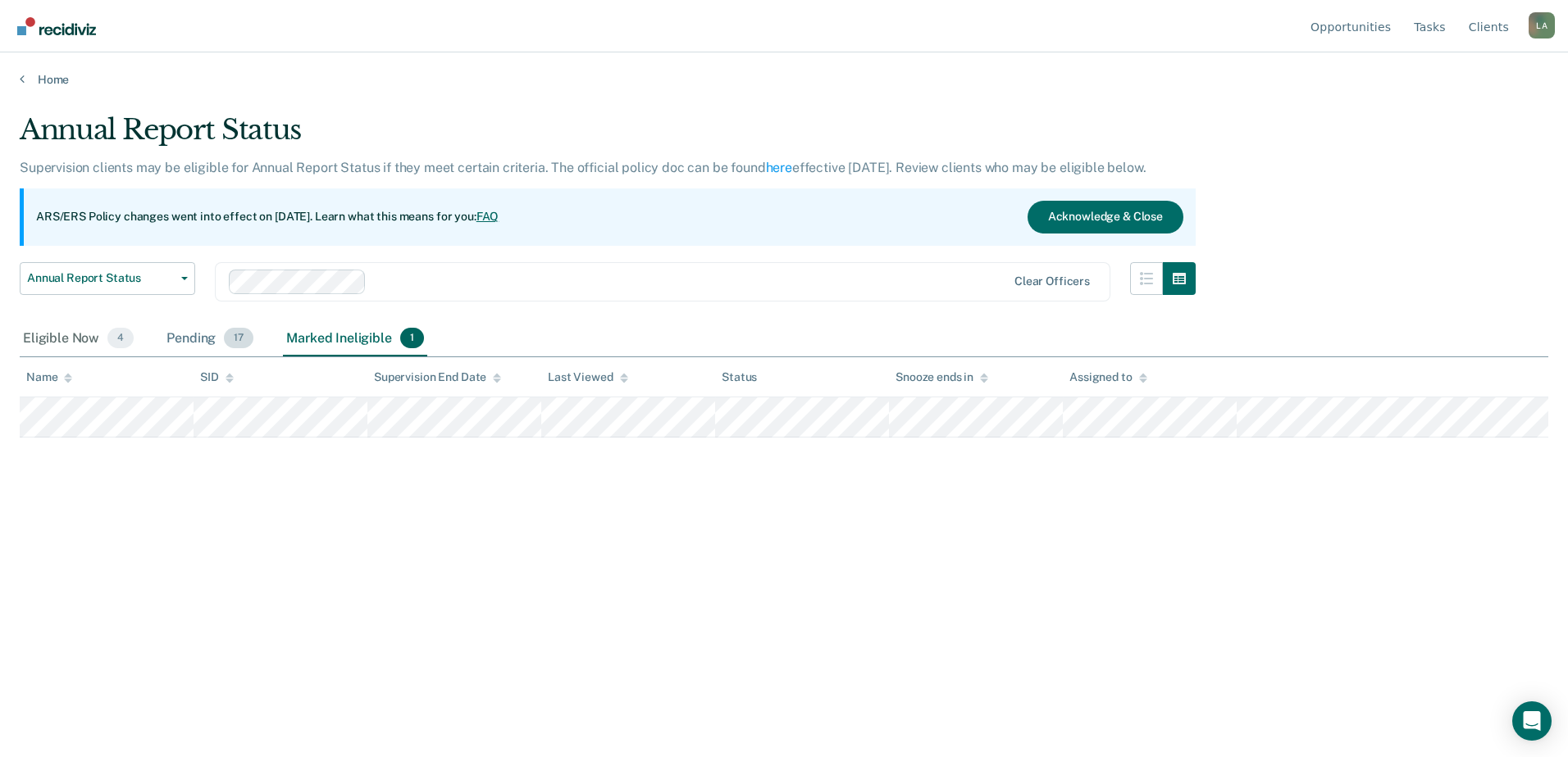
click at [181, 334] on div "Pending 17" at bounding box center [209, 339] width 93 height 36
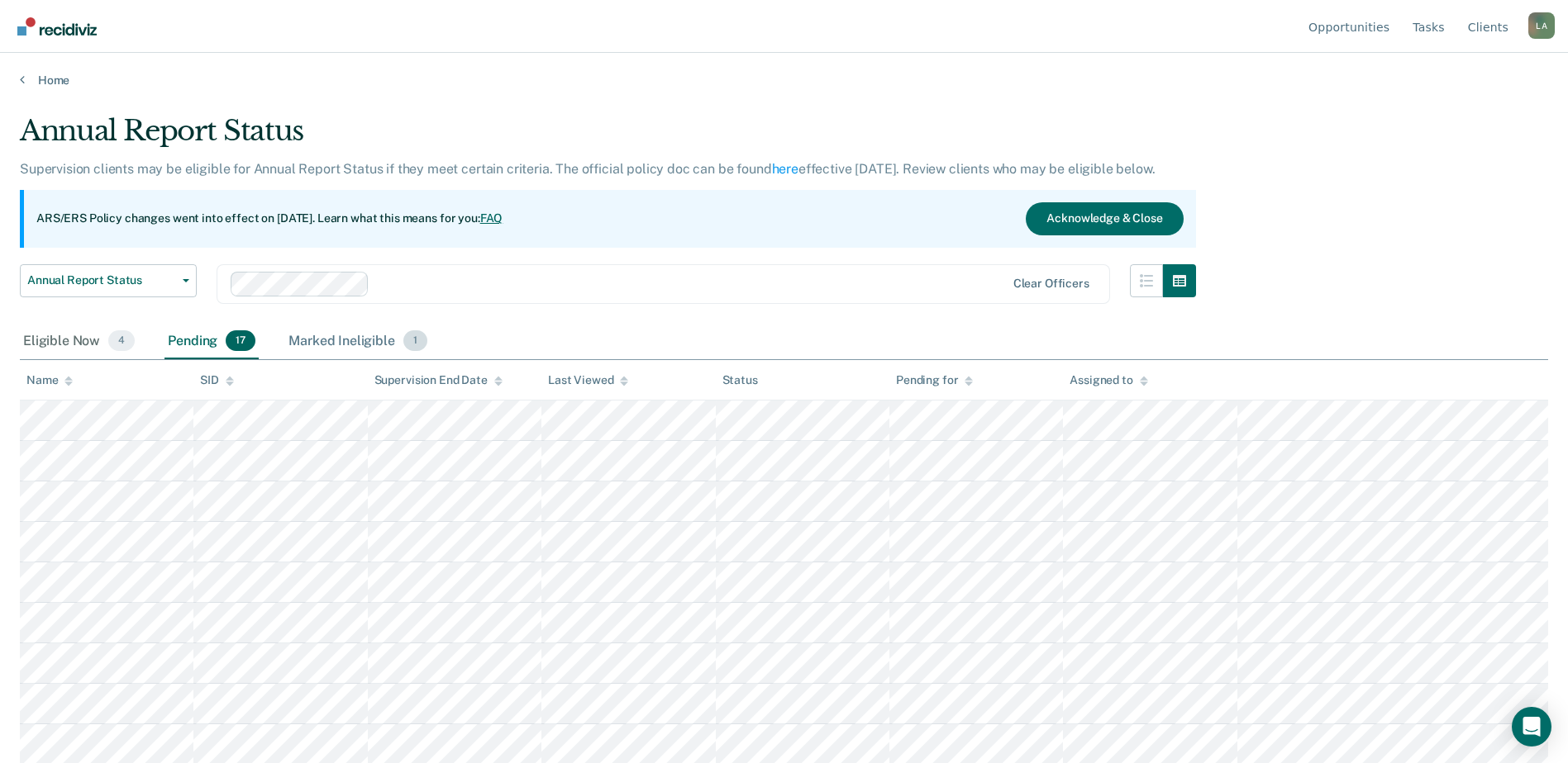
click at [369, 340] on div "Marked Ineligible 1" at bounding box center [357, 342] width 145 height 37
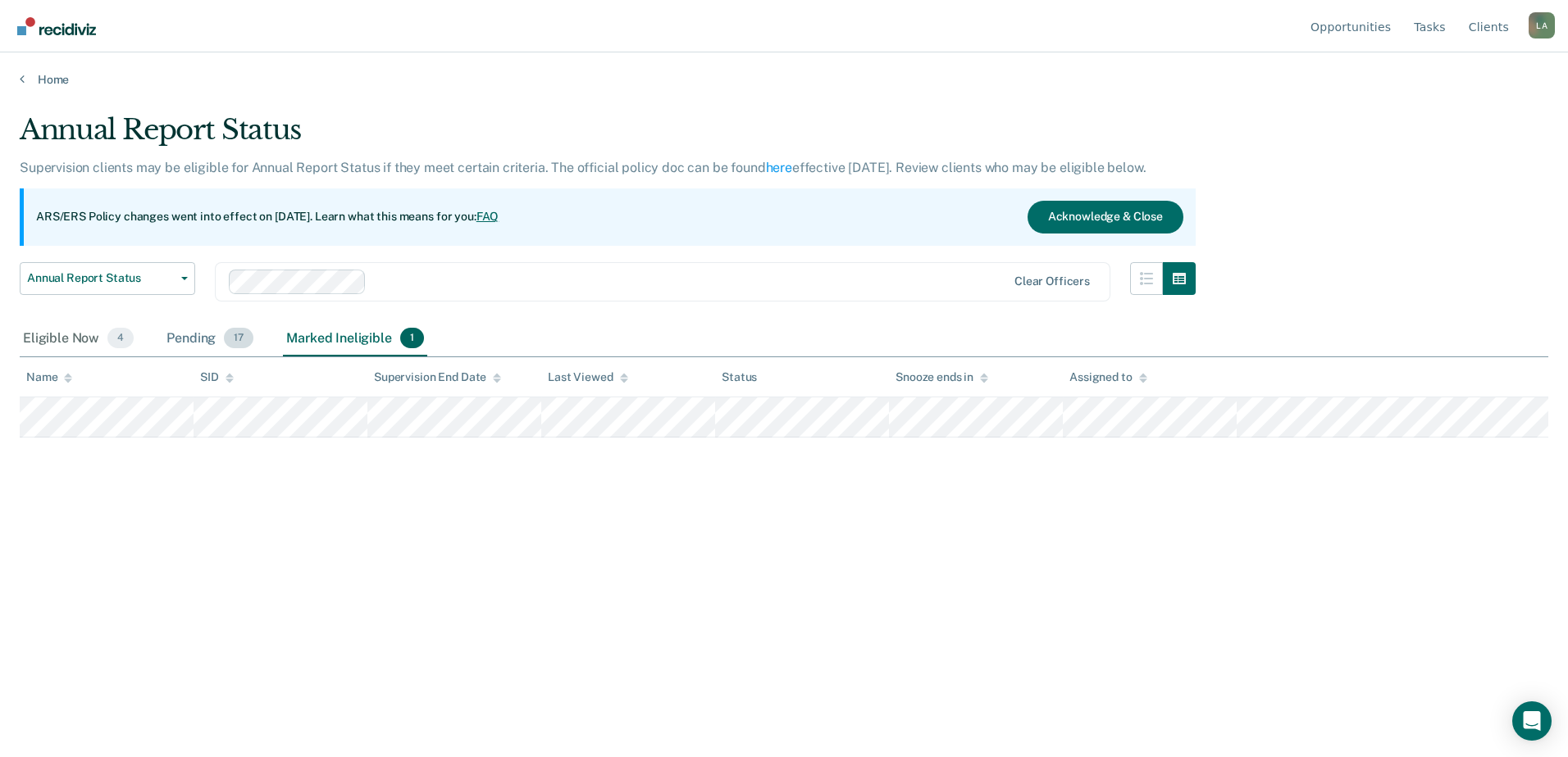
click at [205, 336] on div "Pending 17" at bounding box center [209, 339] width 93 height 36
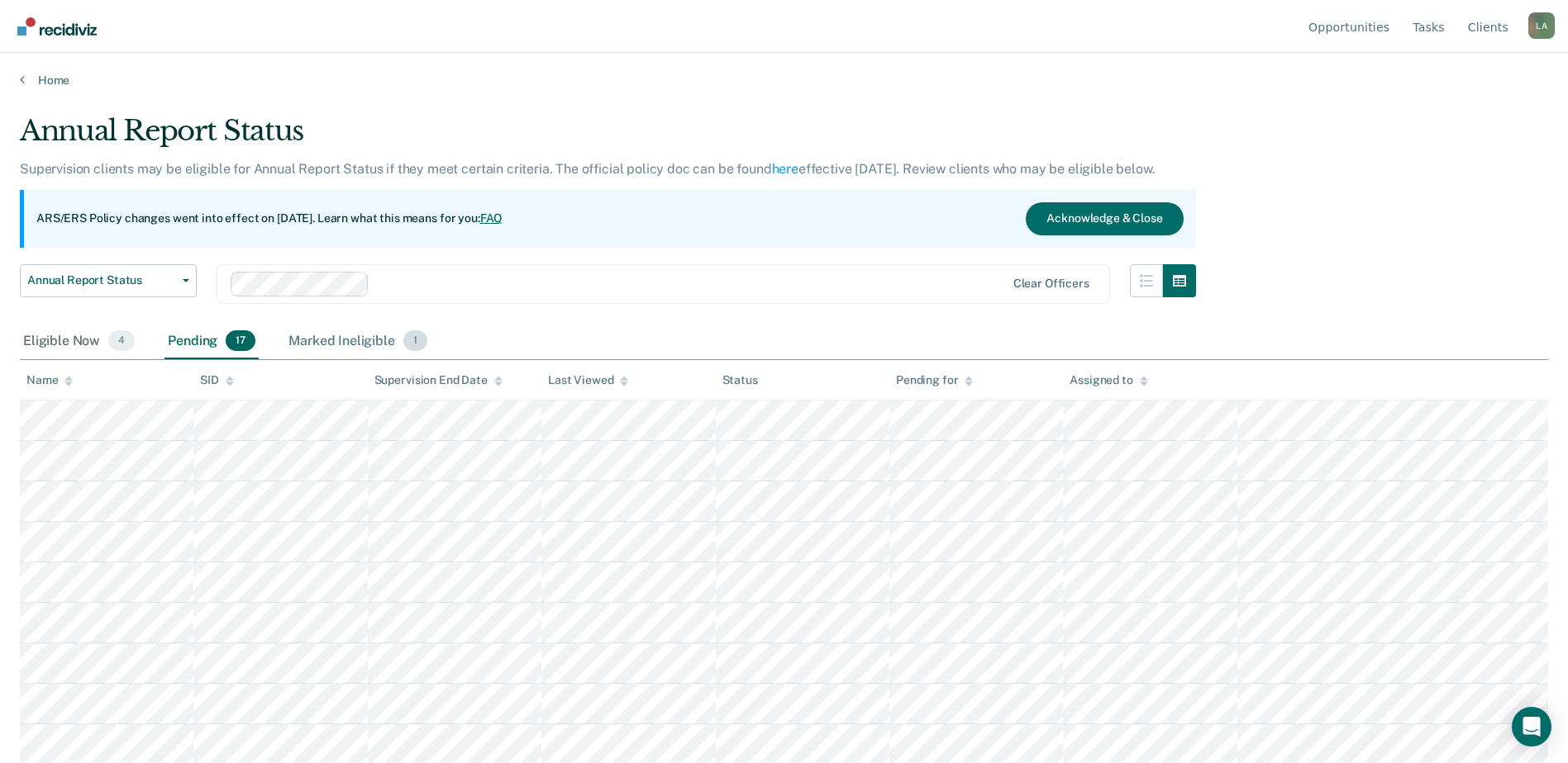
click at [348, 340] on div "Marked Ineligible 1" at bounding box center [357, 342] width 145 height 37
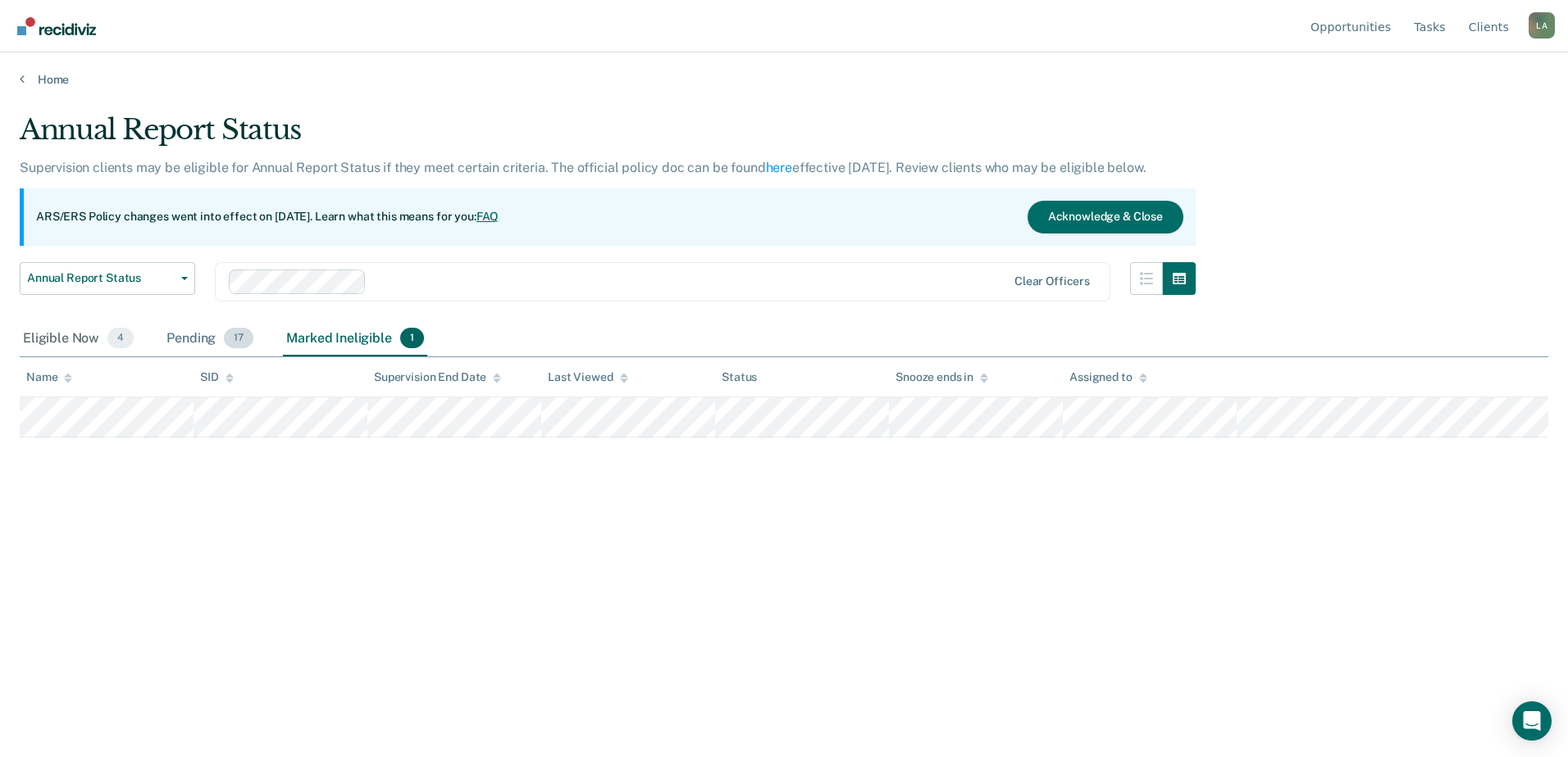
click at [199, 338] on div "Pending 17" at bounding box center [209, 339] width 93 height 36
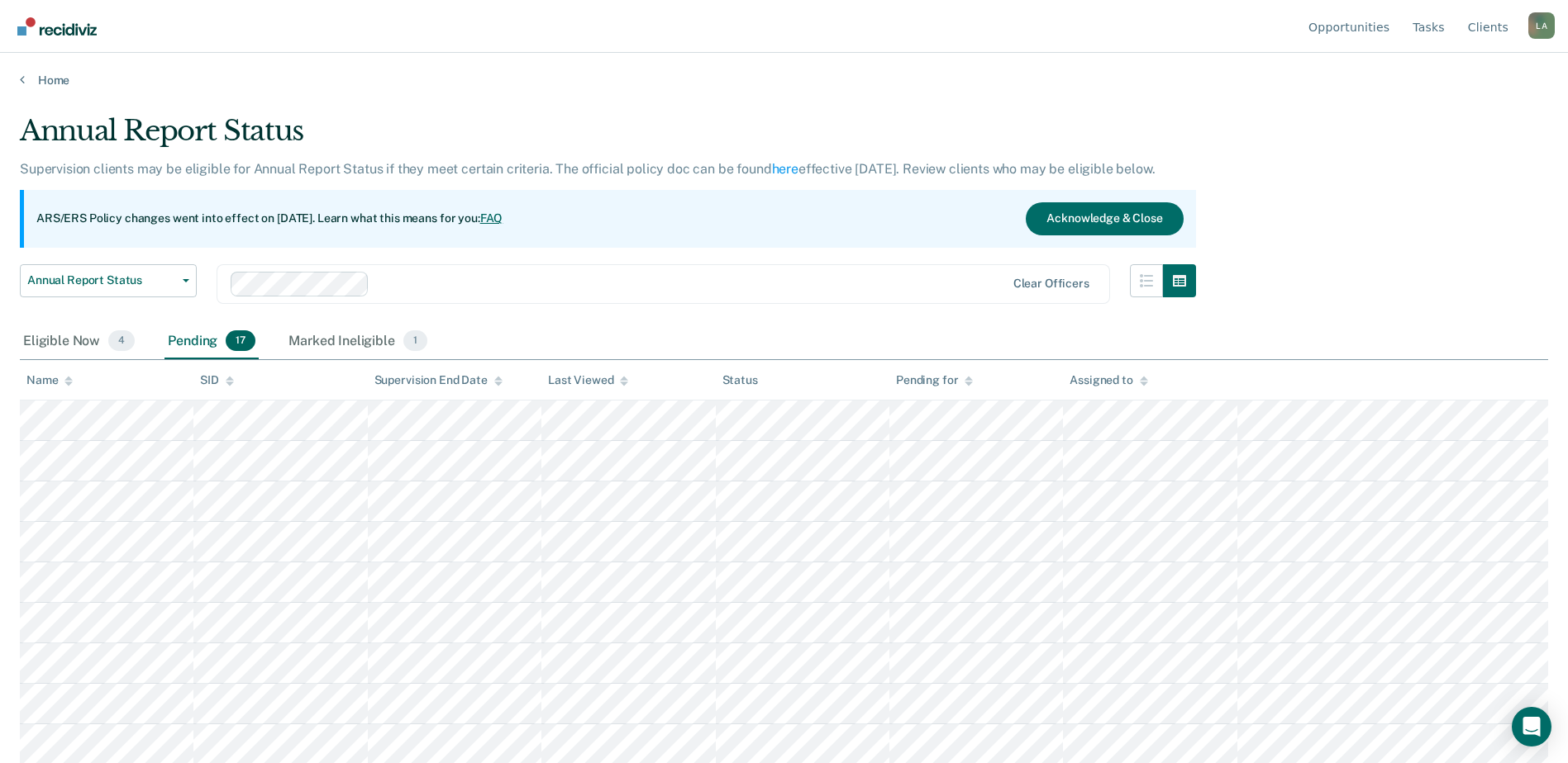
scroll to position [325, 0]
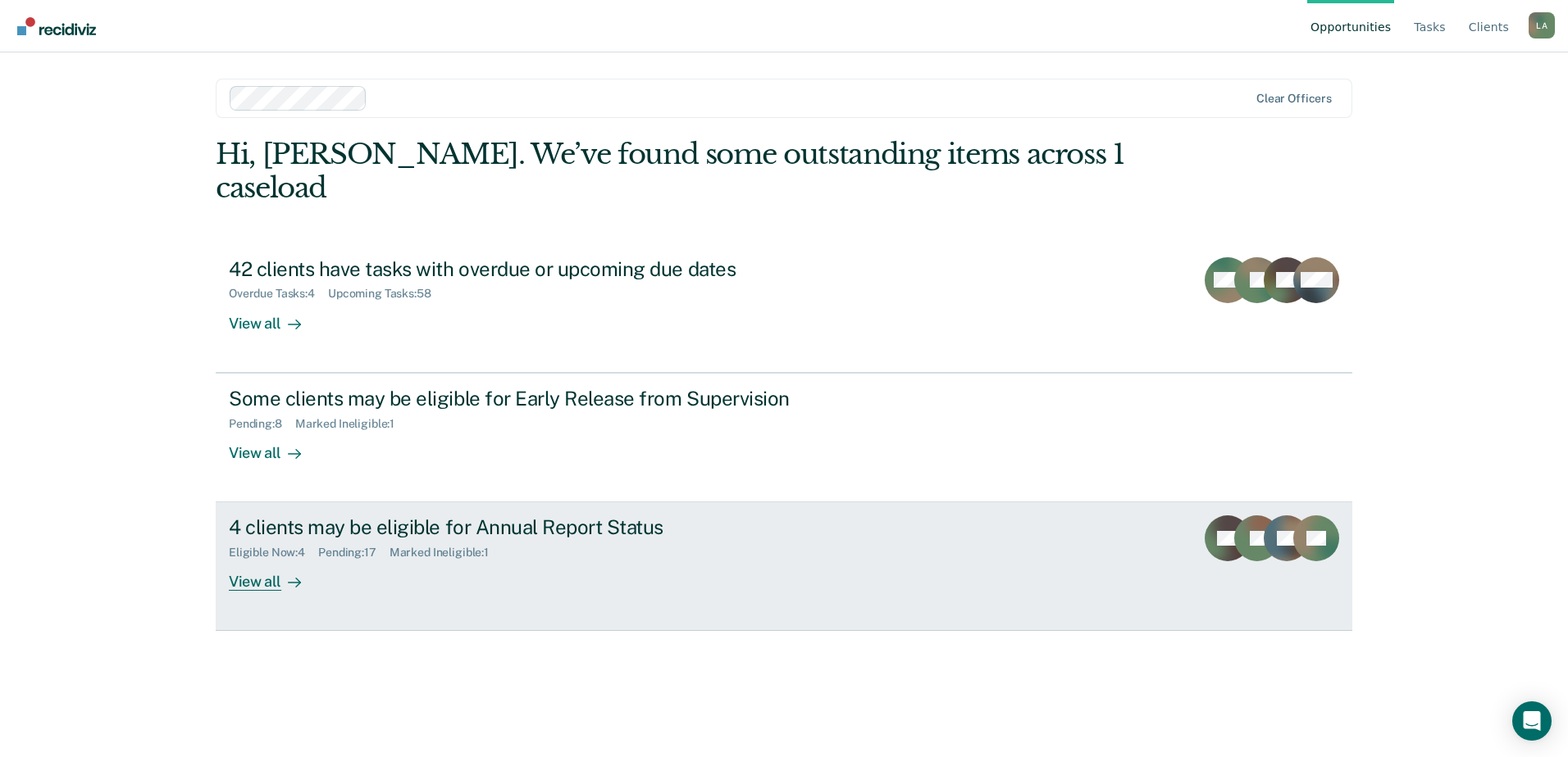
click at [274, 560] on div "View all" at bounding box center [275, 576] width 92 height 32
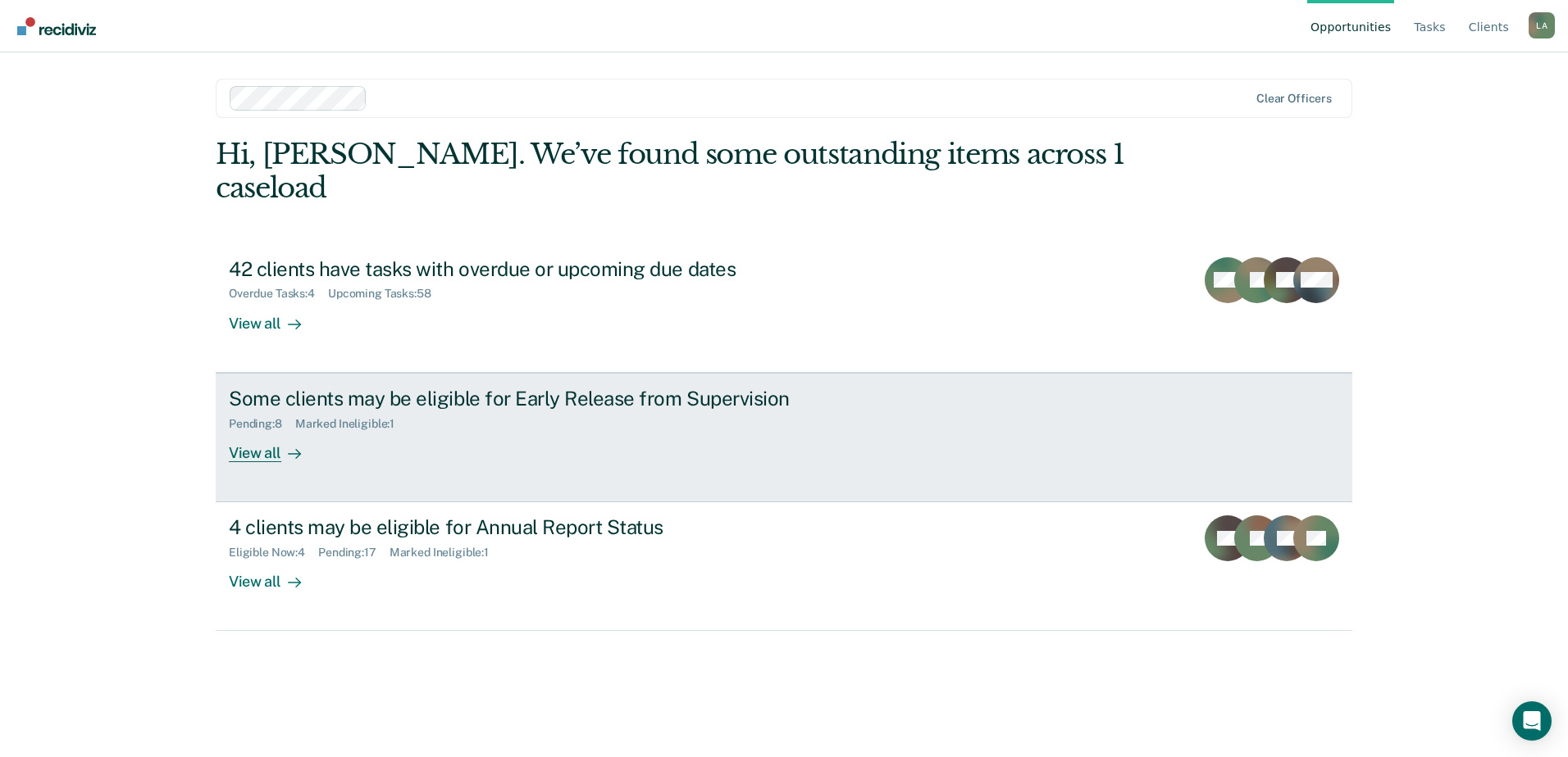
click at [273, 431] on div "View all" at bounding box center [275, 446] width 92 height 32
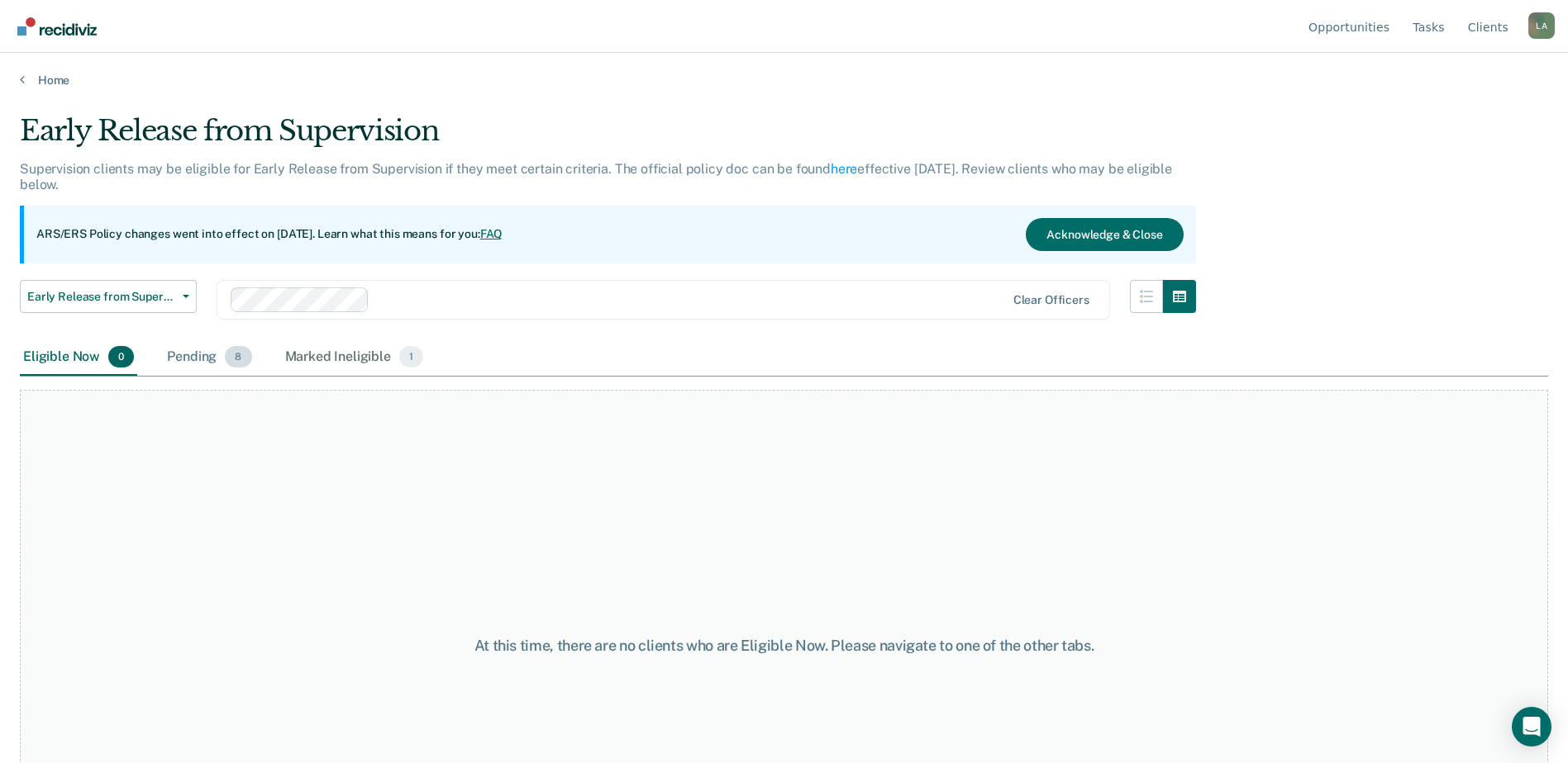
click at [191, 354] on div "Pending 8" at bounding box center [209, 357] width 91 height 37
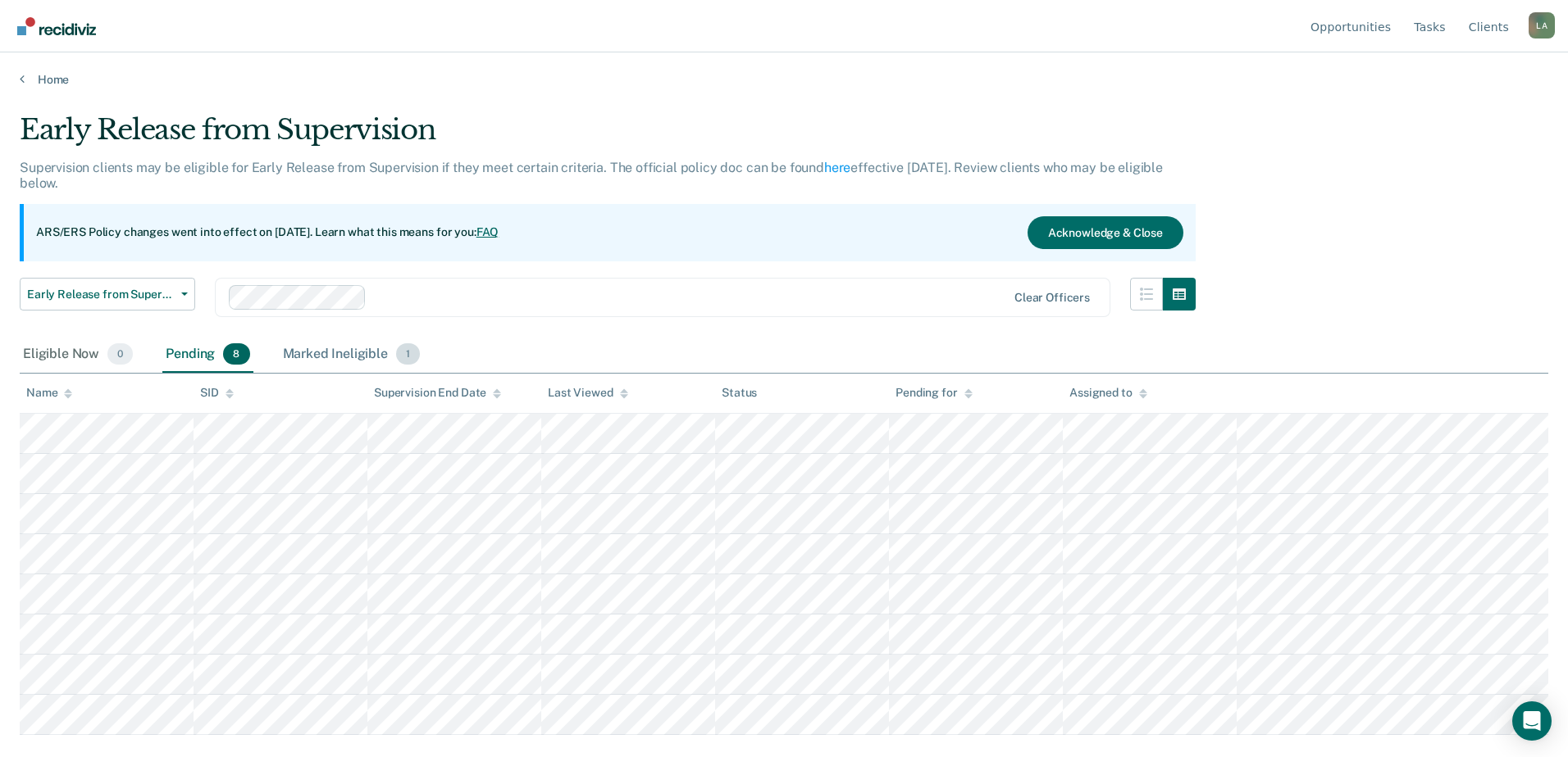
click at [363, 357] on div "Marked Ineligible 1" at bounding box center [352, 354] width 144 height 36
